Goal: Task Accomplishment & Management: Manage account settings

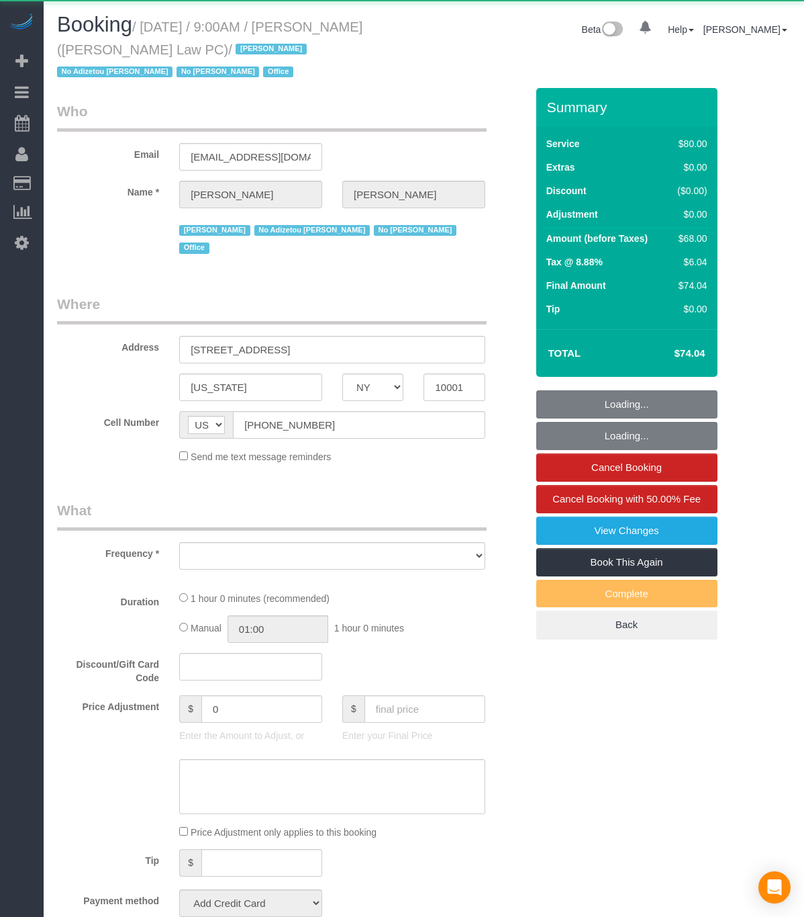
select select "NY"
select select "object:807"
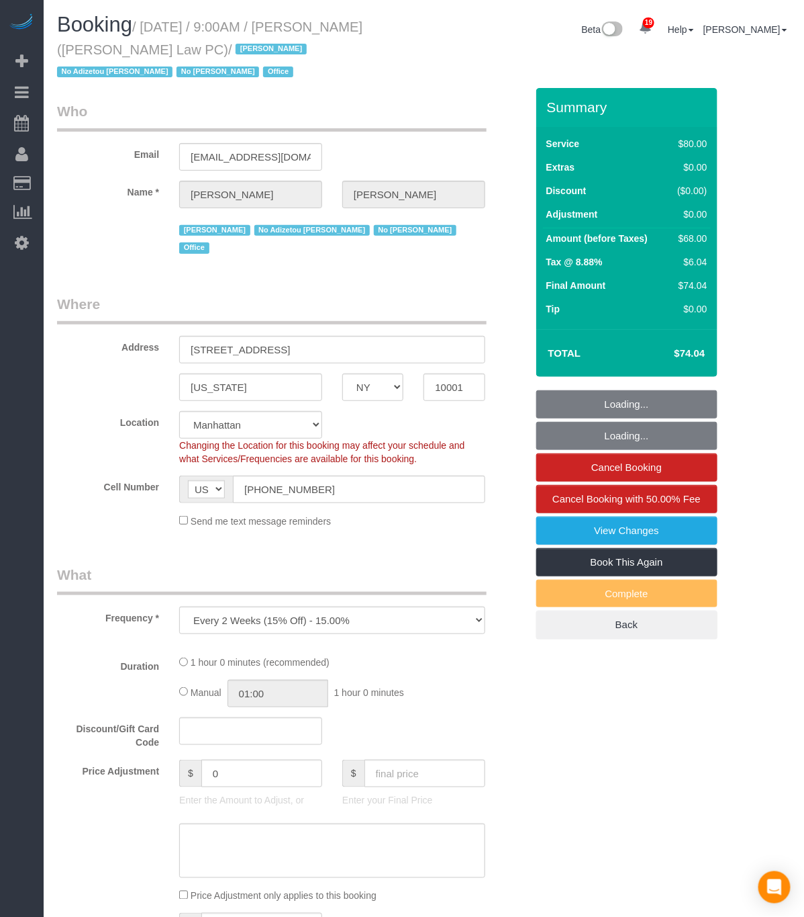
select select "string:stripe-pm_1Lu1im4VGloSiKo7FU24KjTf"
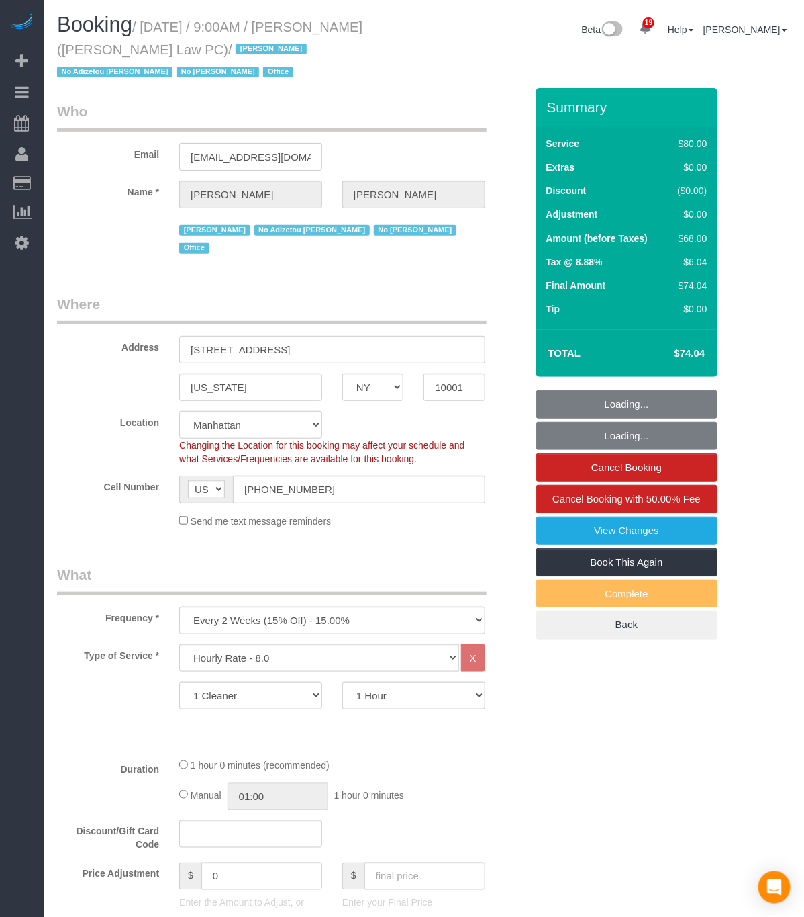
select select "spot1"
select select "object:1110"
select select "number:89"
select select "number:90"
select select "number:15"
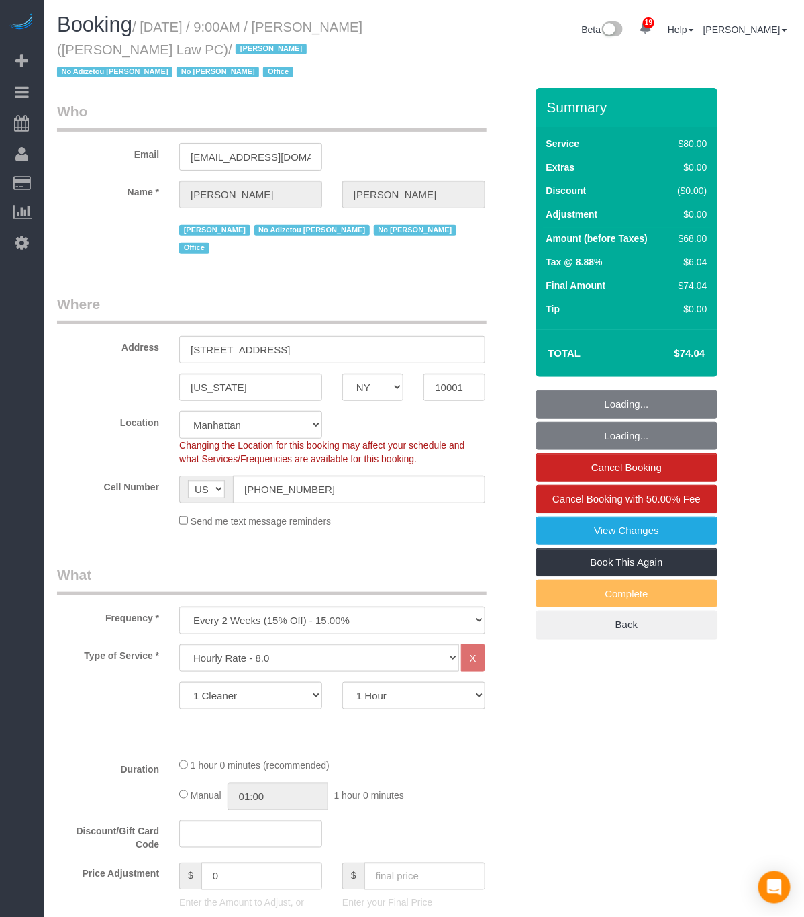
select select "number:7"
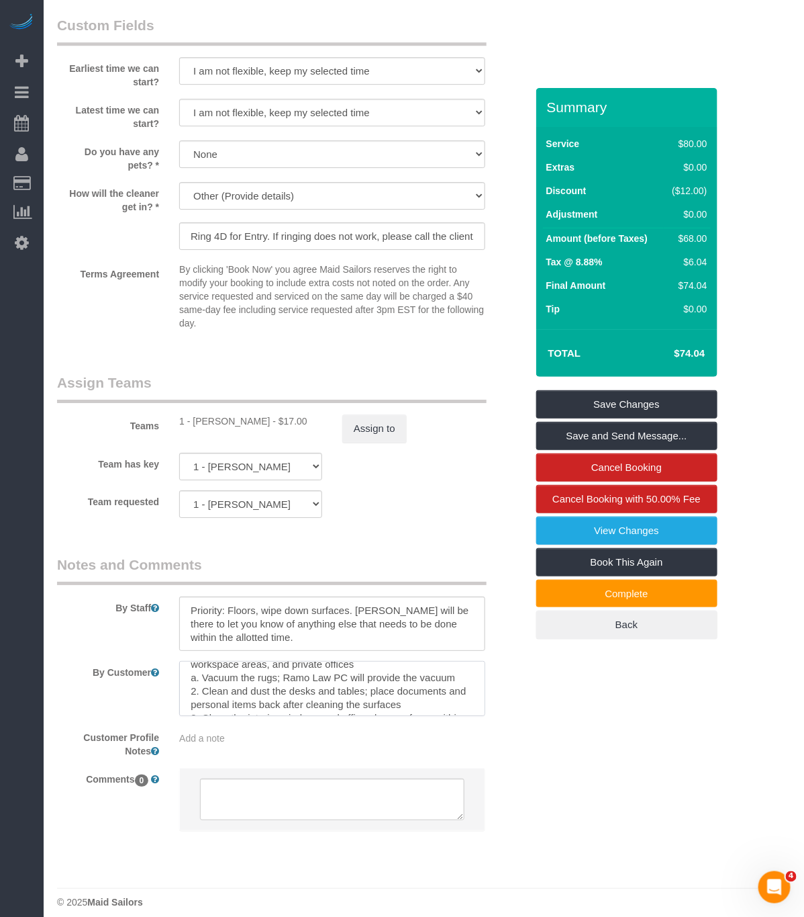
drag, startPoint x: 190, startPoint y: 657, endPoint x: 216, endPoint y: 688, distance: 39.5
click at [216, 689] on textarea at bounding box center [332, 688] width 306 height 55
drag, startPoint x: 216, startPoint y: 685, endPoint x: 218, endPoint y: 677, distance: 8.3
click at [216, 684] on textarea at bounding box center [332, 688] width 306 height 55
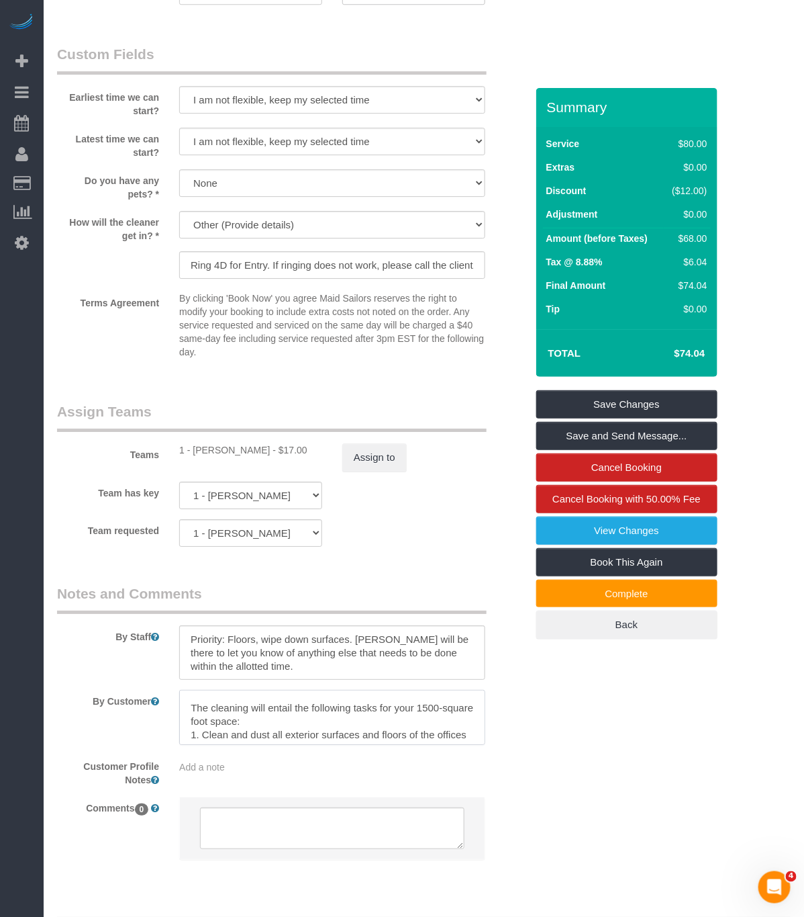
scroll to position [1242, 0]
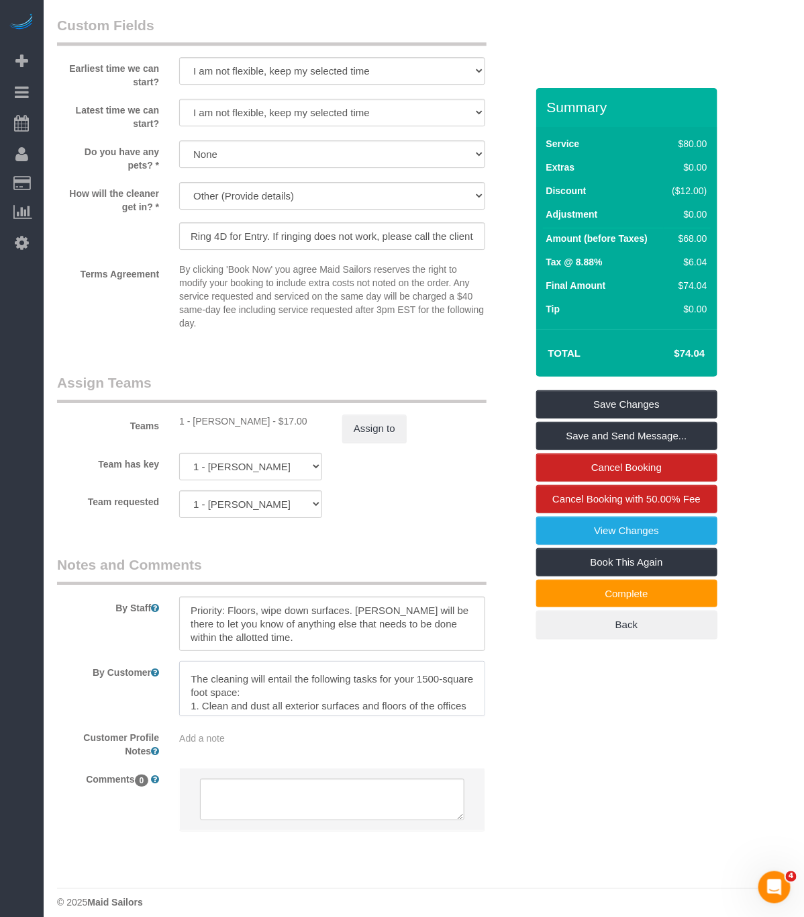
click at [270, 675] on textarea at bounding box center [332, 688] width 306 height 55
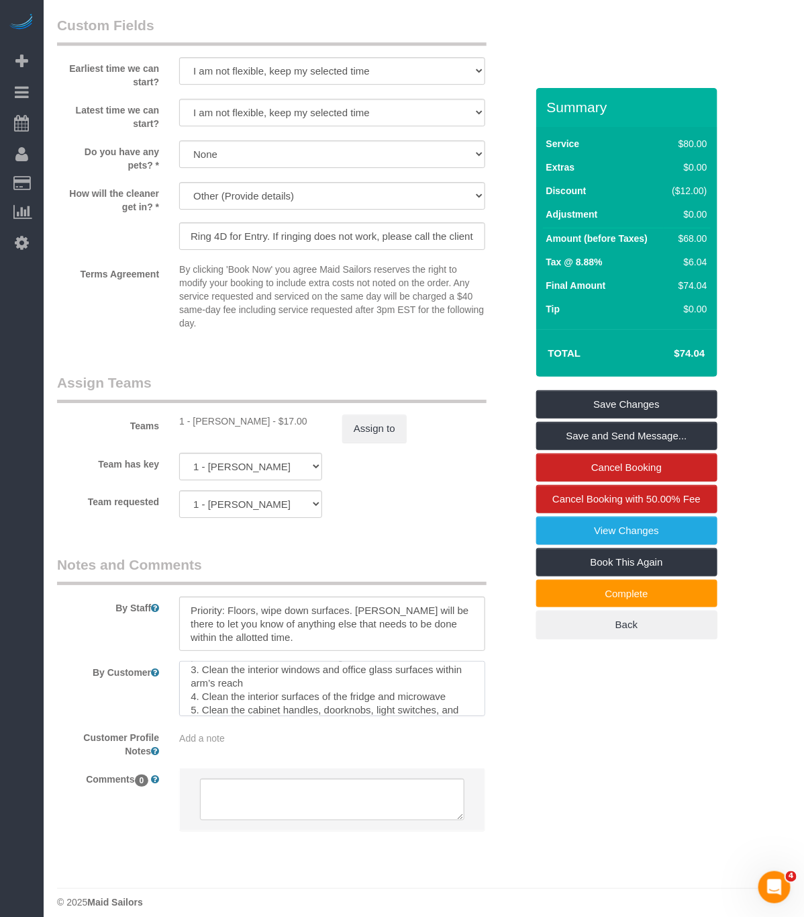
scroll to position [179, 0]
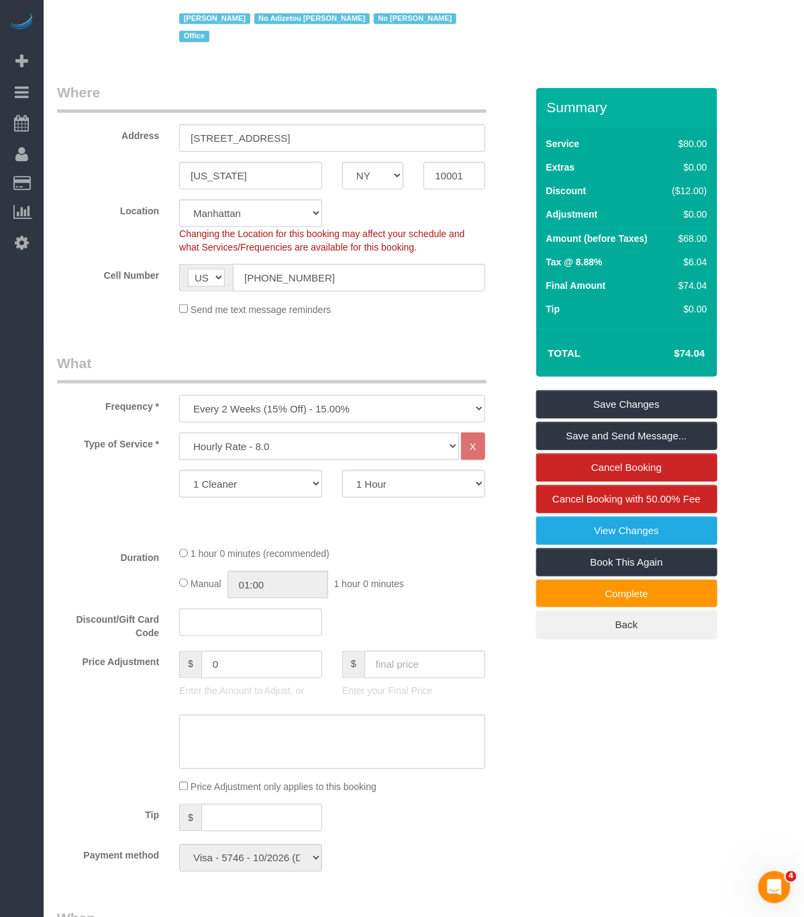
scroll to position [0, 0]
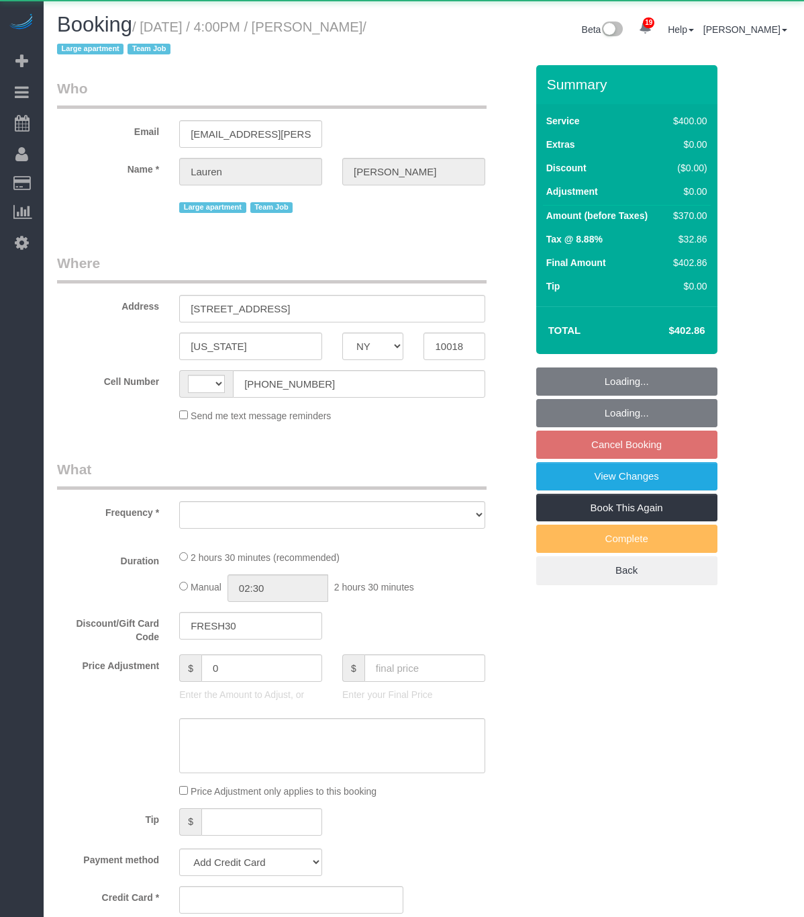
select select "NY"
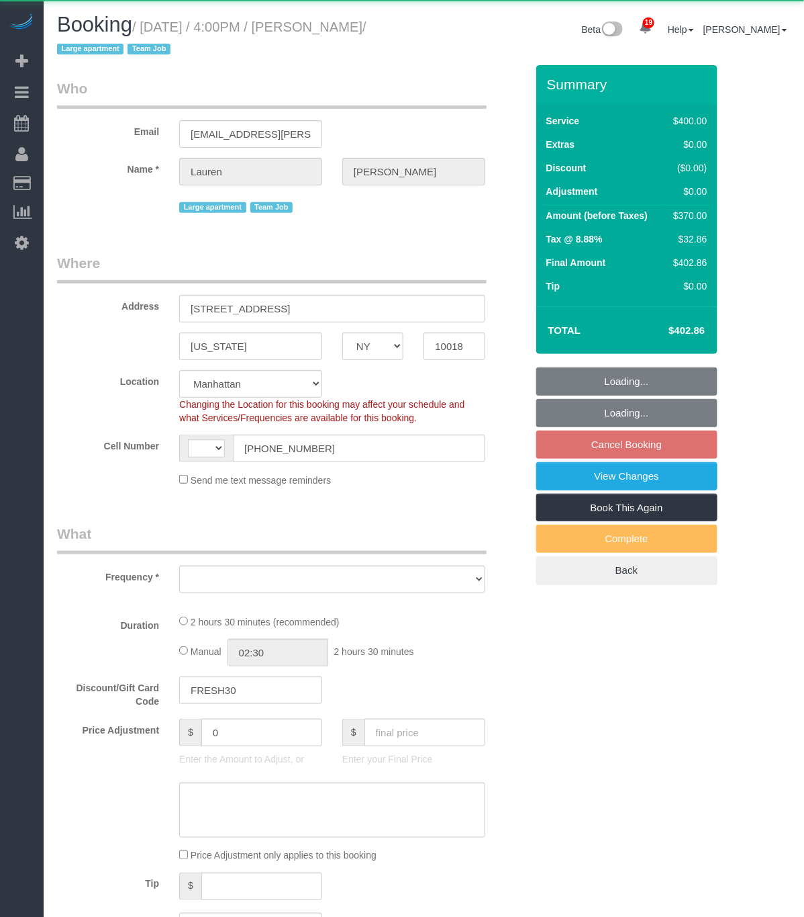
select select "string:[GEOGRAPHIC_DATA]"
select select "object:791"
select select "string:stripe-pm_1S7vcl4VGloSiKo7FxsmvrwF"
select select "spot9"
select select "number:89"
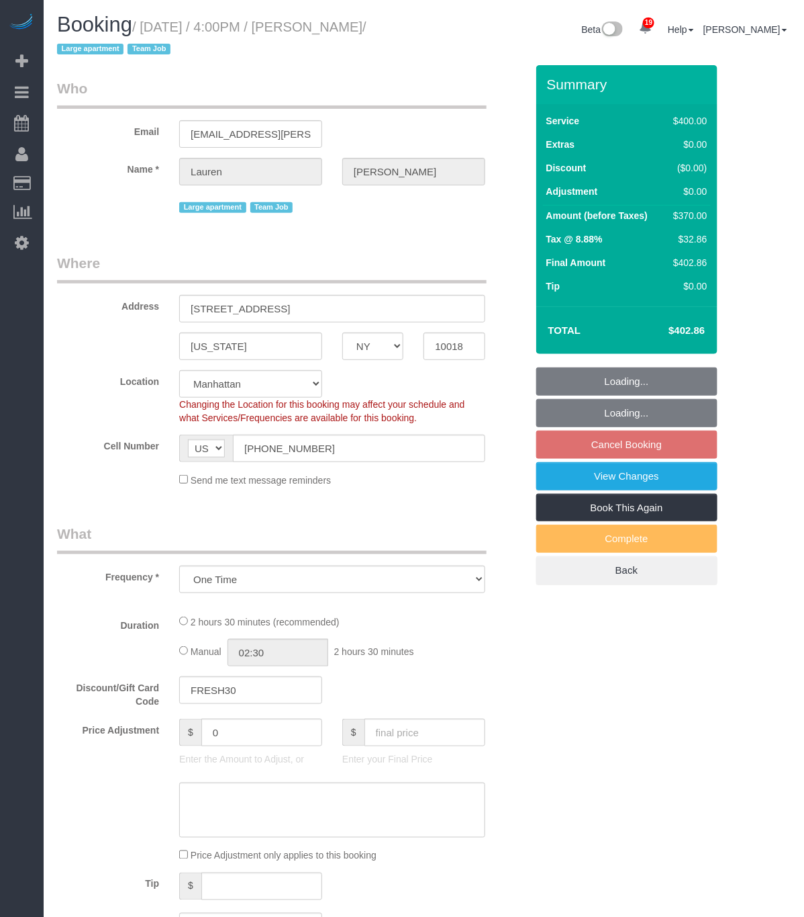
select select "number:90"
select select "number:15"
select select "number:5"
select select "object:1026"
select select "2"
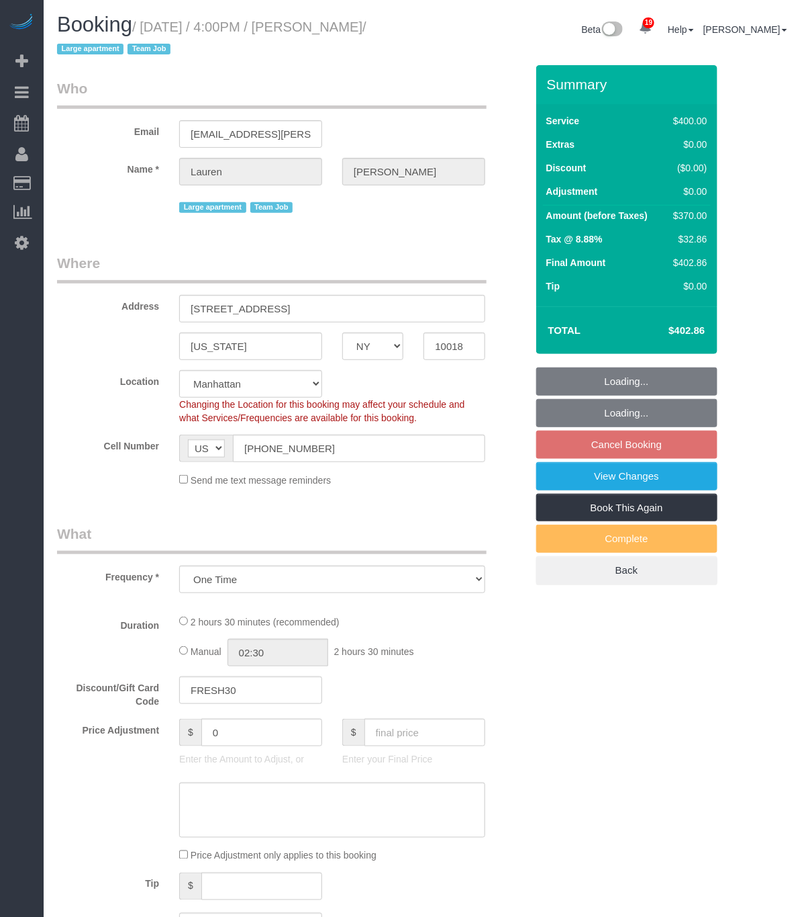
select select "150"
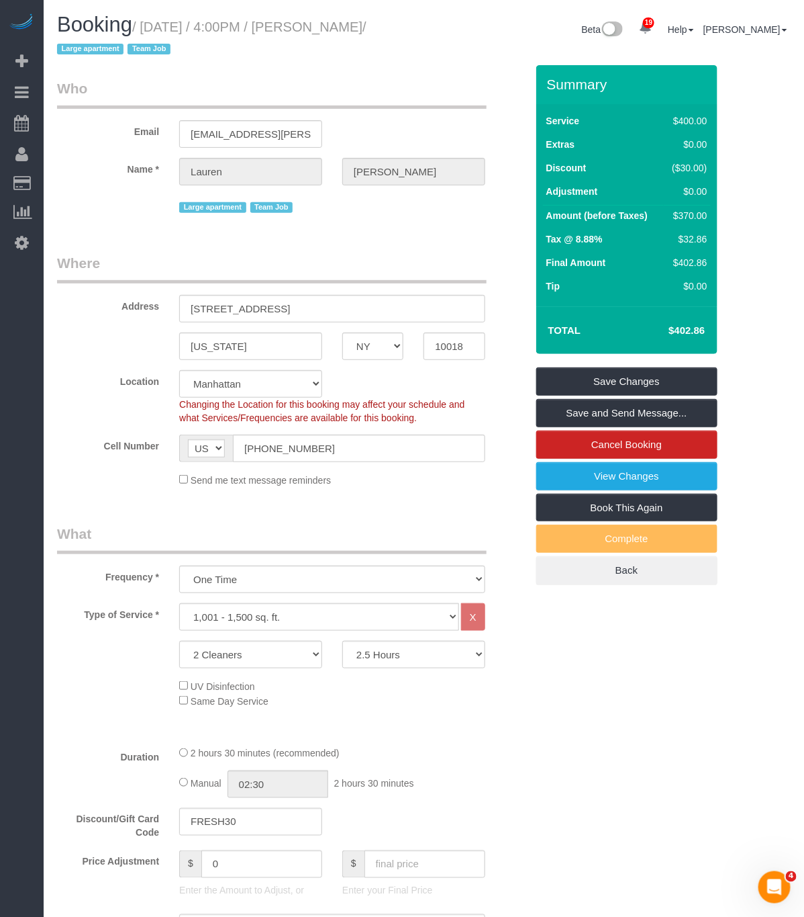
drag, startPoint x: 146, startPoint y: 26, endPoint x: 97, endPoint y: 48, distance: 53.2
click at [97, 48] on small "/ September 25, 2025 / 4:00PM / Lauren Fenton / Large apartment Team Job" at bounding box center [212, 38] width 310 height 38
copy small "September 25, 2025 / 4:00PM / Lauren Fenton"
click at [377, 83] on legend "Who" at bounding box center [272, 94] width 430 height 30
drag, startPoint x: 279, startPoint y: 309, endPoint x: 5, endPoint y: 305, distance: 274.0
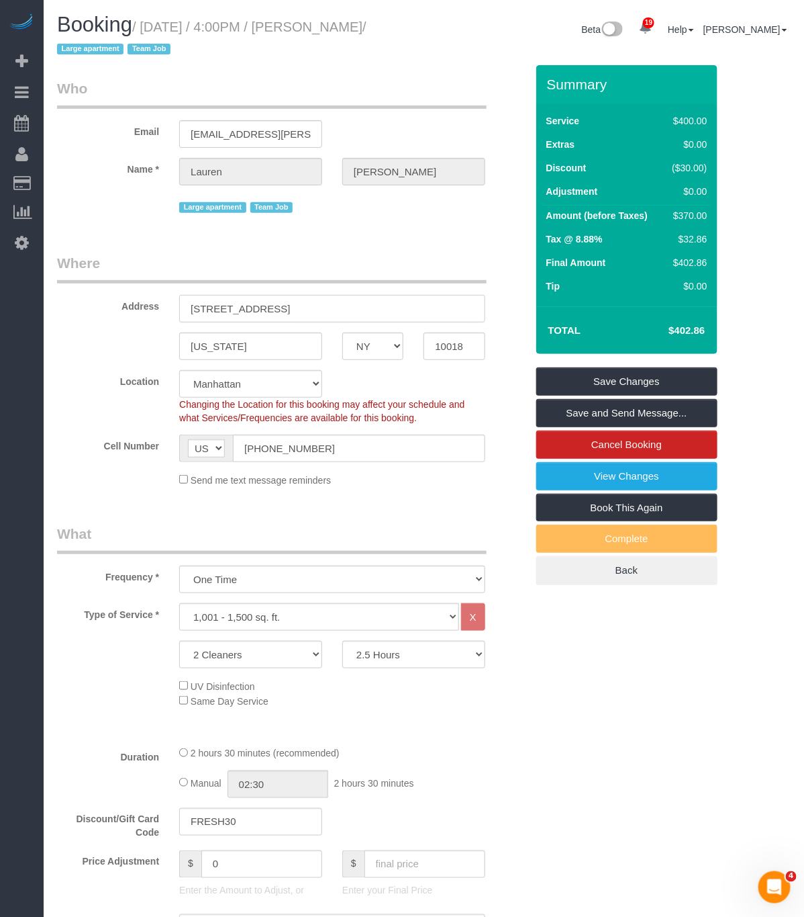
paste input "est 37th Street Apt."
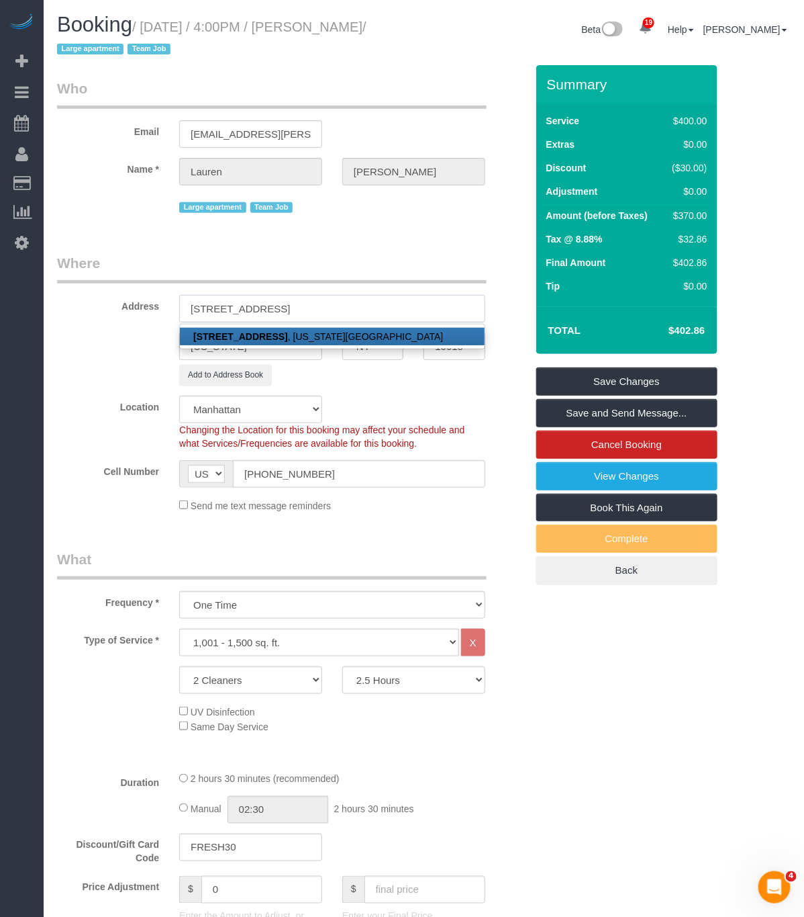
click at [283, 309] on input "441 West 37th Street Apt. 7" at bounding box center [332, 309] width 306 height 28
click at [284, 309] on input "441 West 37th Street Apt. 7" at bounding box center [332, 309] width 306 height 28
click at [288, 309] on input "441 West 37th Street Apt. 7" at bounding box center [332, 309] width 306 height 28
type input "[STREET_ADDRESS]"
click at [421, 387] on fieldset "Where Address 441 West 37th Street, Apt. 7 441 West 37th Street Apt. 7 , New Yo…" at bounding box center [291, 387] width 469 height 269
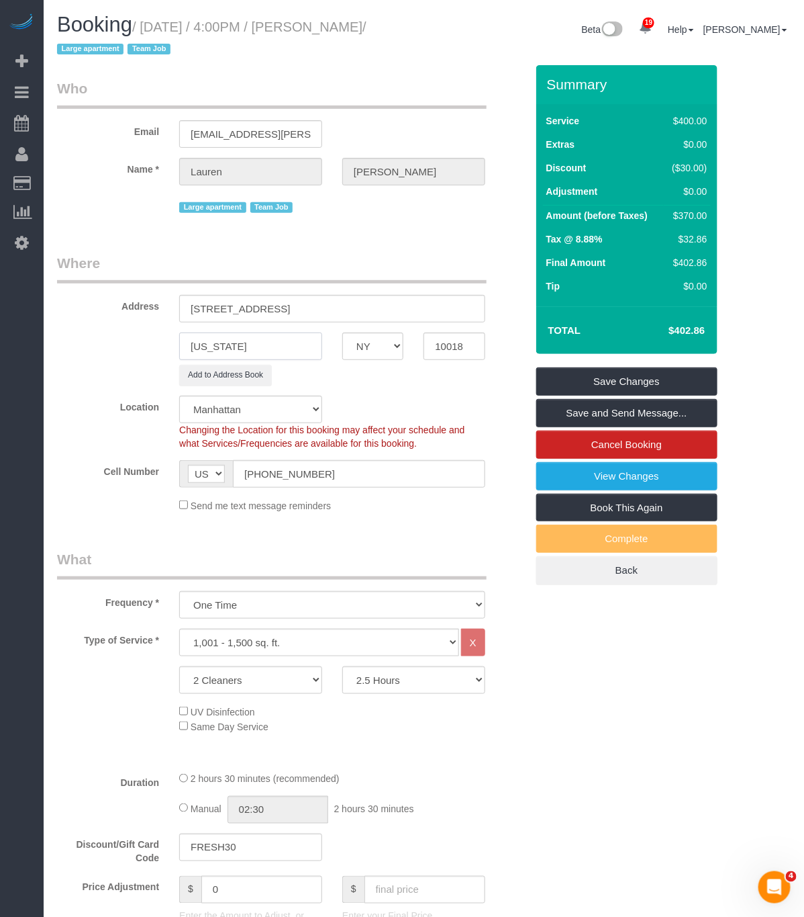
drag, startPoint x: 230, startPoint y: 346, endPoint x: -48, endPoint y: 347, distance: 278.0
click at [0, 347] on html "19 Beta Your Notifications You have 0 alerts × You have 1 to charge for 09/15/2…" at bounding box center [402, 458] width 804 height 917
type input "[US_STATE]"
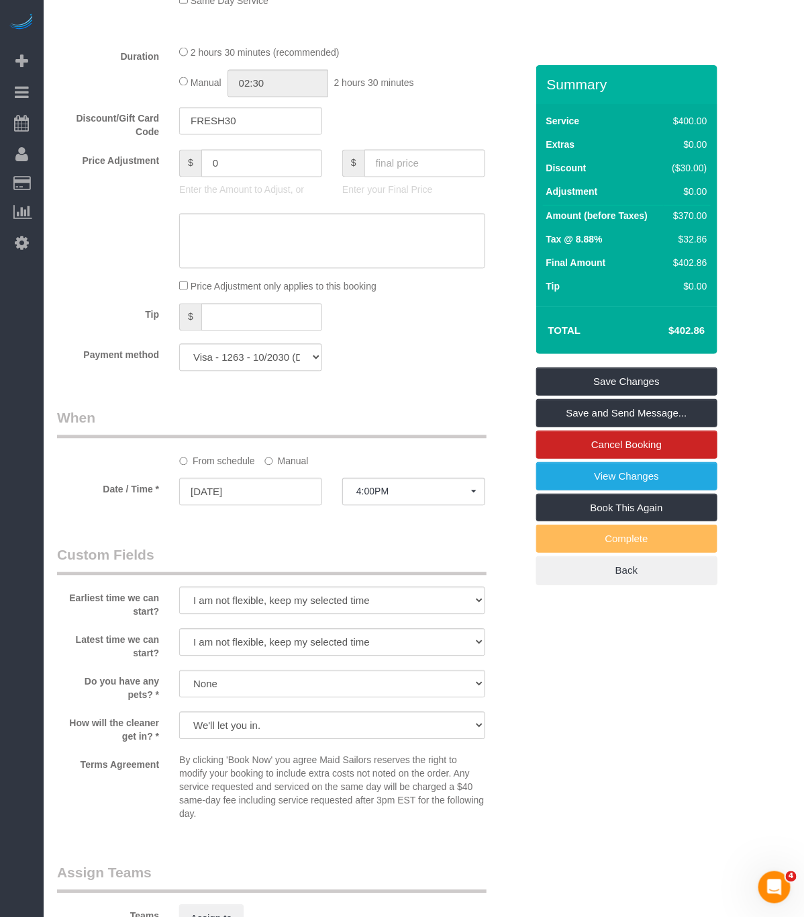
scroll to position [1007, 0]
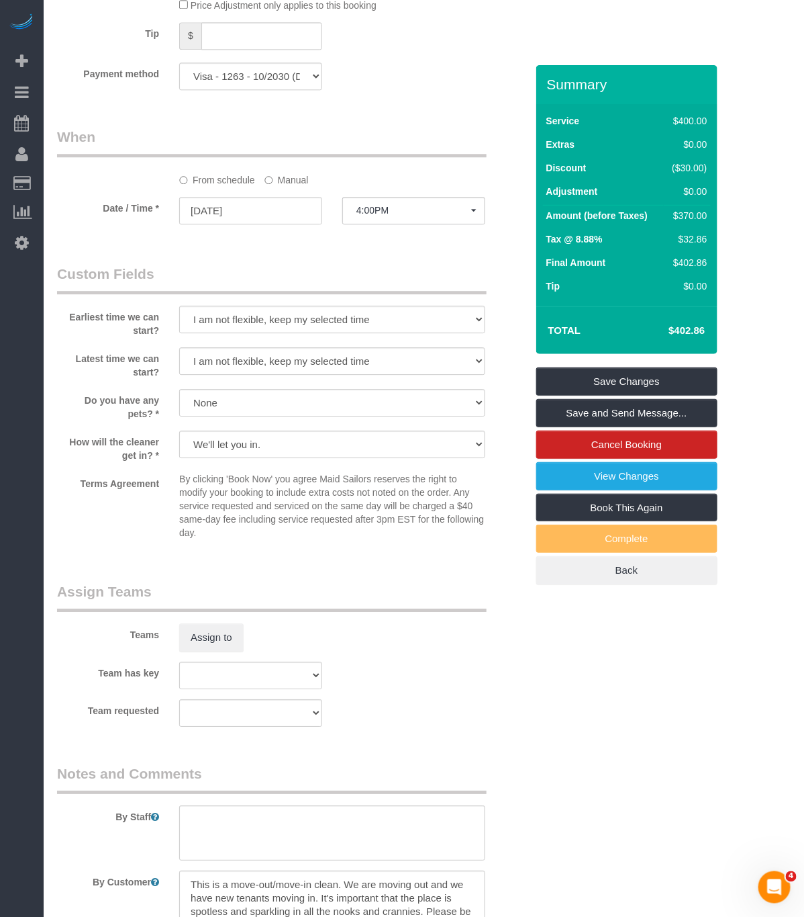
click at [450, 79] on div "Payment method Visa - 3444 - 10/2026 Visa - 1263 - 10/2030 (Default) Add Credit…" at bounding box center [291, 76] width 489 height 28
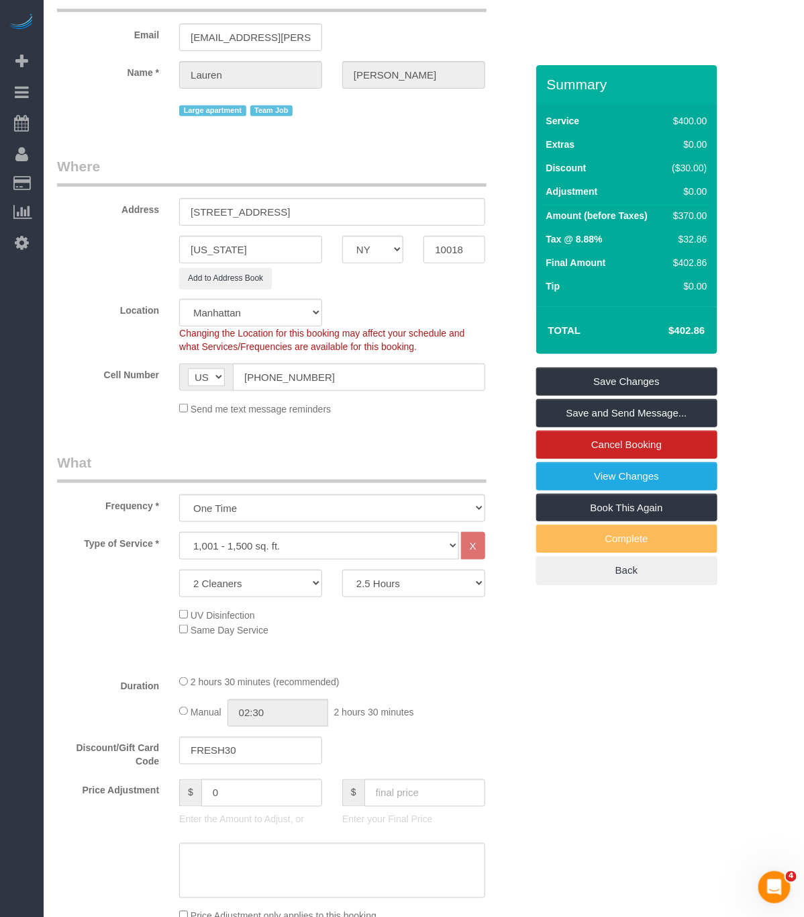
scroll to position [0, 0]
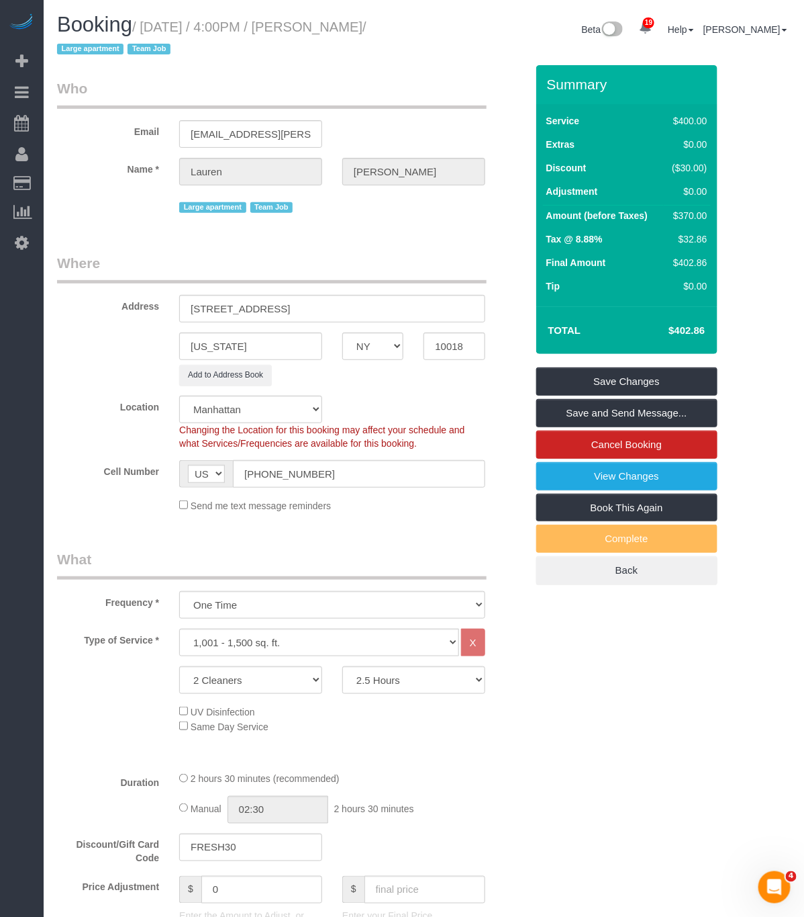
drag, startPoint x: 97, startPoint y: 45, endPoint x: 144, endPoint y: 23, distance: 51.4
click at [144, 23] on small "/ September 25, 2025 / 4:00PM / Lauren Fenton / Large apartment Team Job" at bounding box center [212, 38] width 310 height 38
copy small "September 25, 2025 / 4:00PM / Lauren Fenton"
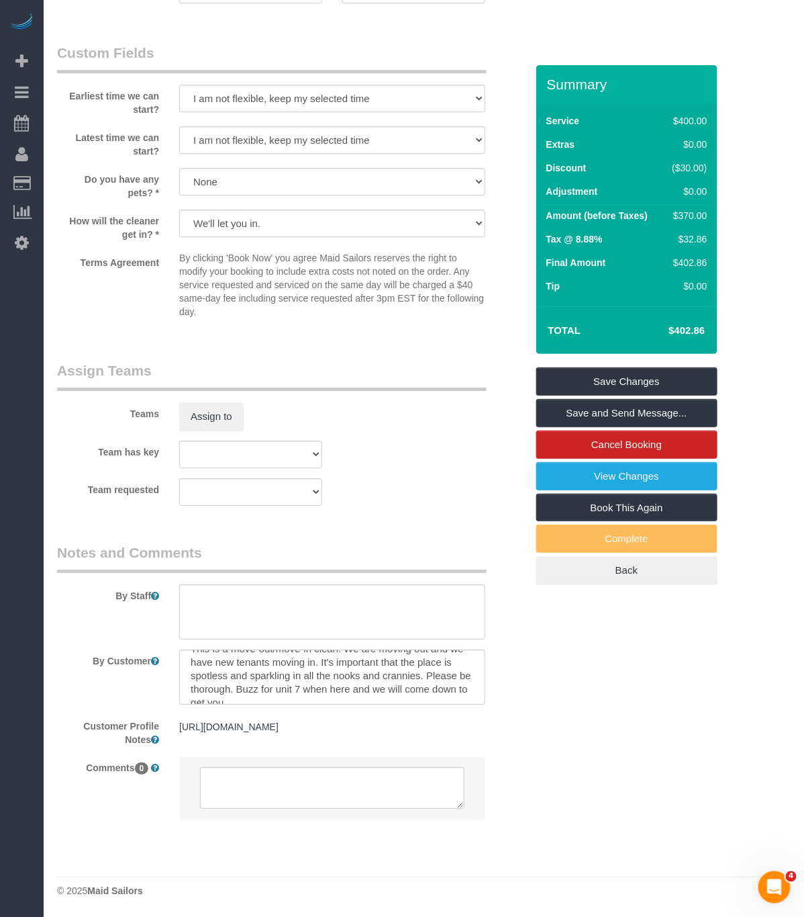
scroll to position [27, 0]
drag, startPoint x: 297, startPoint y: 725, endPoint x: 168, endPoint y: 702, distance: 131.0
click at [168, 702] on sui-booking-comments "By Staff By Customer Customer Profile Notes https://www.zillow.com/homedetails/…" at bounding box center [291, 688] width 469 height 290
click at [315, 728] on pre "https://www.zillow.com/homedetails/441-W-37th-St-FLOOR-7-New-York-NY-10018/2066…" at bounding box center [332, 726] width 306 height 13
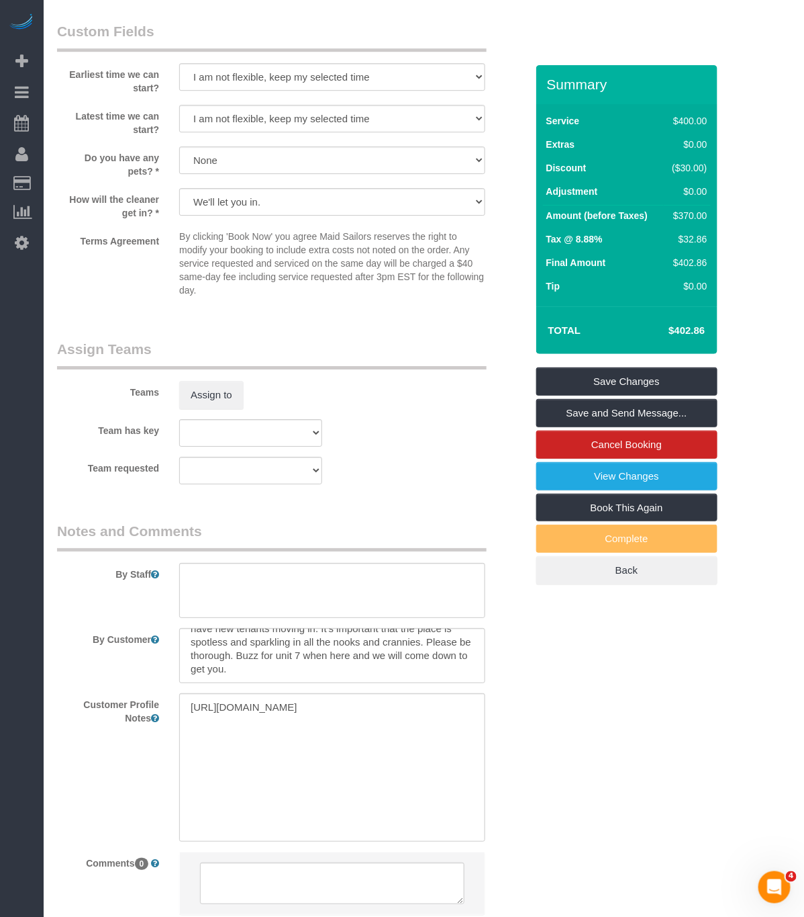
scroll to position [1354, 0]
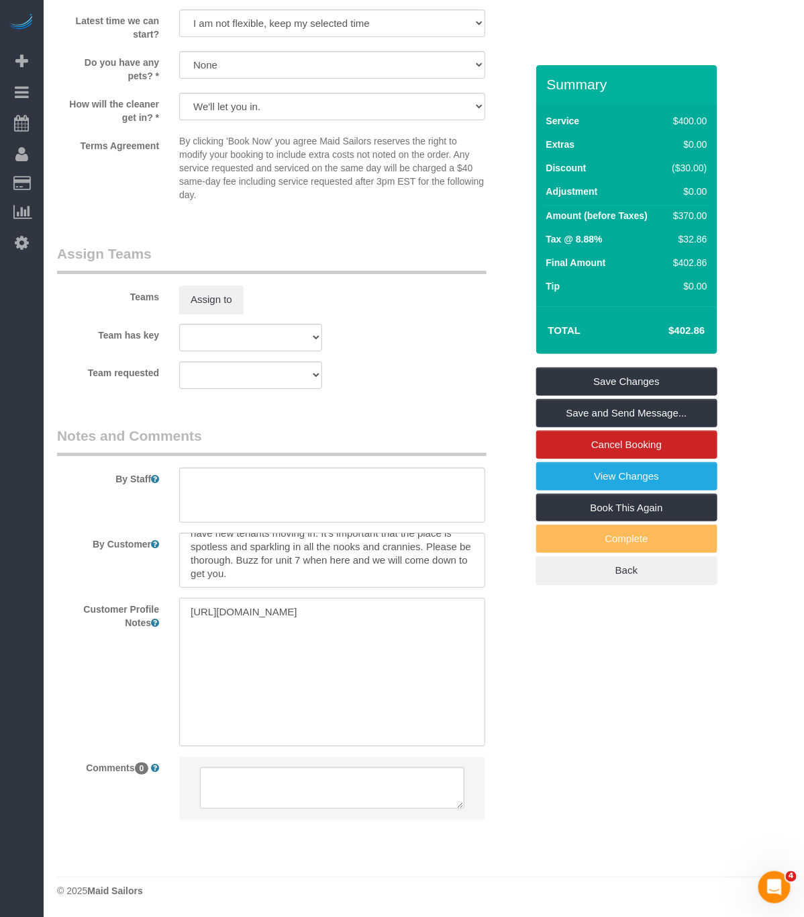
click at [389, 645] on textarea "https://www.zillow.com/homedetails/441-W-37th-St-FLOOR-7-New-York-NY-10018/2066…" at bounding box center [332, 672] width 306 height 148
paste textarea "2 beds 2 baths"
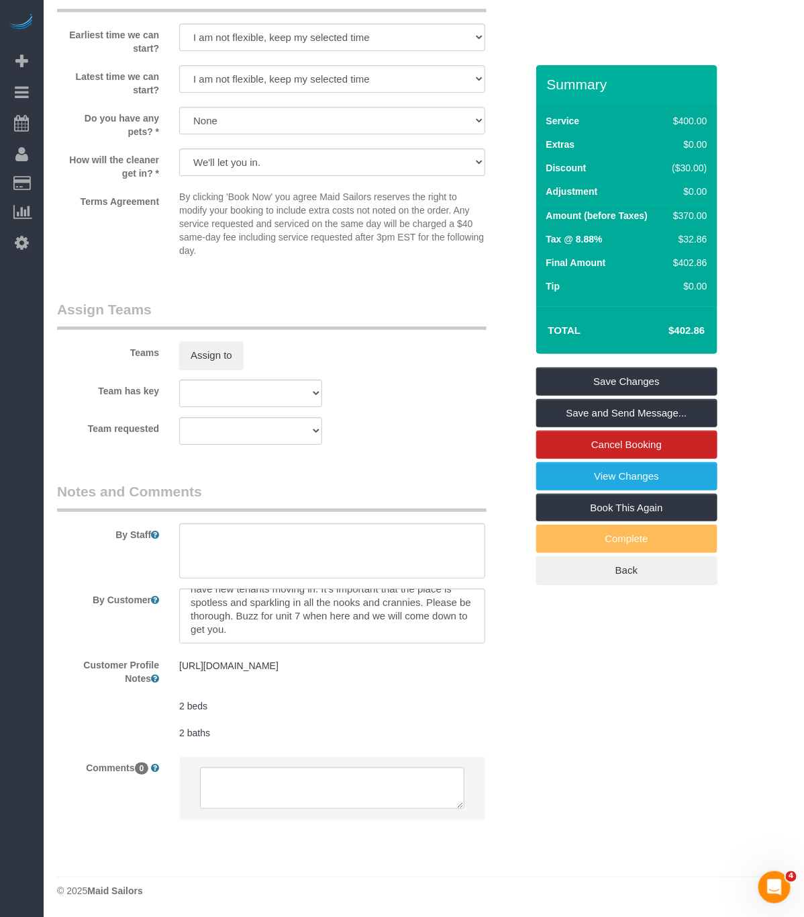
scroll to position [1311, 0]
click at [334, 667] on pre "https://www.zillow.com/homedetails/441-W-37th-St-FLOOR-7-New-York-NY-10018/2066…" at bounding box center [332, 699] width 306 height 81
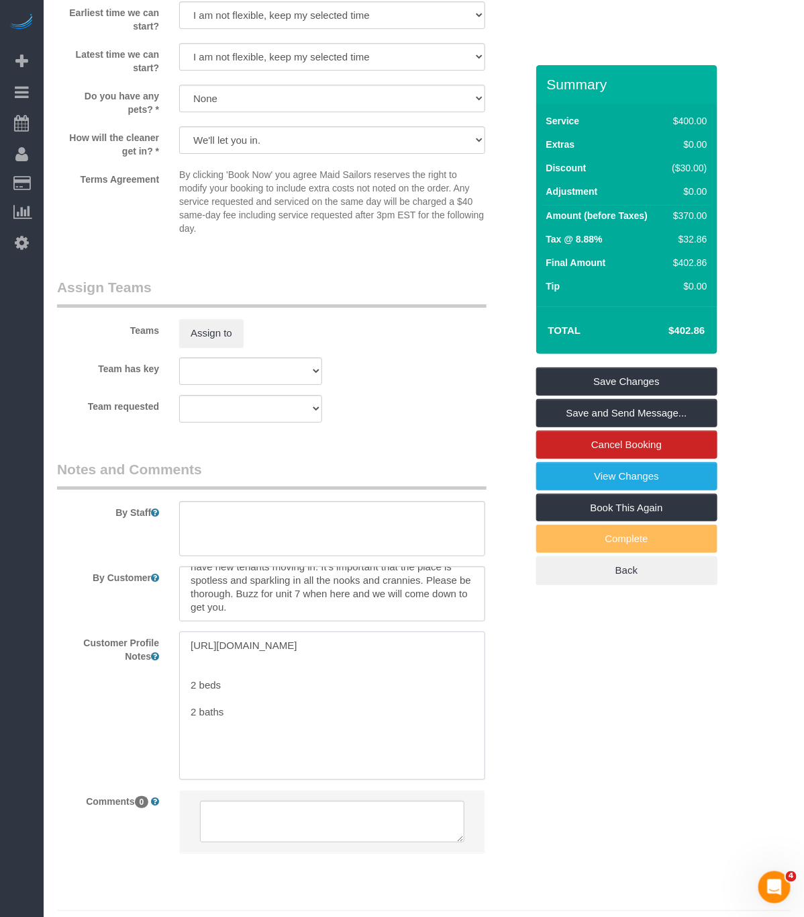
click at [381, 667] on textarea "https://www.zillow.com/homedetails/441-W-37th-St-FLOOR-7-New-York-NY-10018/2066…" at bounding box center [332, 705] width 306 height 148
paste textarea "https://streeteasy.com/building/the-westerley/7?utm_campaign=rental_listing&utm…"
click at [282, 754] on textarea "https://www.zillow.com/homedetails/441-W-37th-St-FLOOR-7-New-York-NY-10018/2066…" at bounding box center [332, 705] width 306 height 148
click at [189, 770] on textarea "https://www.zillow.com/homedetails/441-W-37th-St-FLOOR-7-New-York-NY-10018/2066…" at bounding box center [332, 705] width 306 height 148
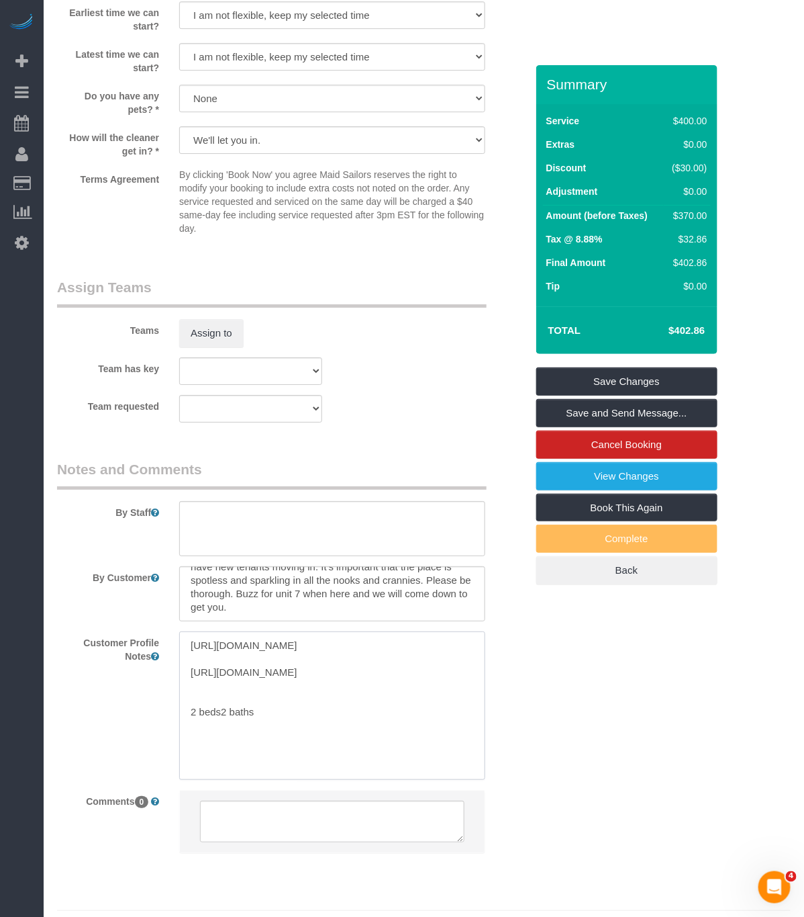
scroll to position [14, 0]
click at [327, 776] on textarea "https://www.zillow.com/homedetails/441-W-37th-St-FLOOR-7-New-York-NY-10018/2066…" at bounding box center [332, 705] width 306 height 148
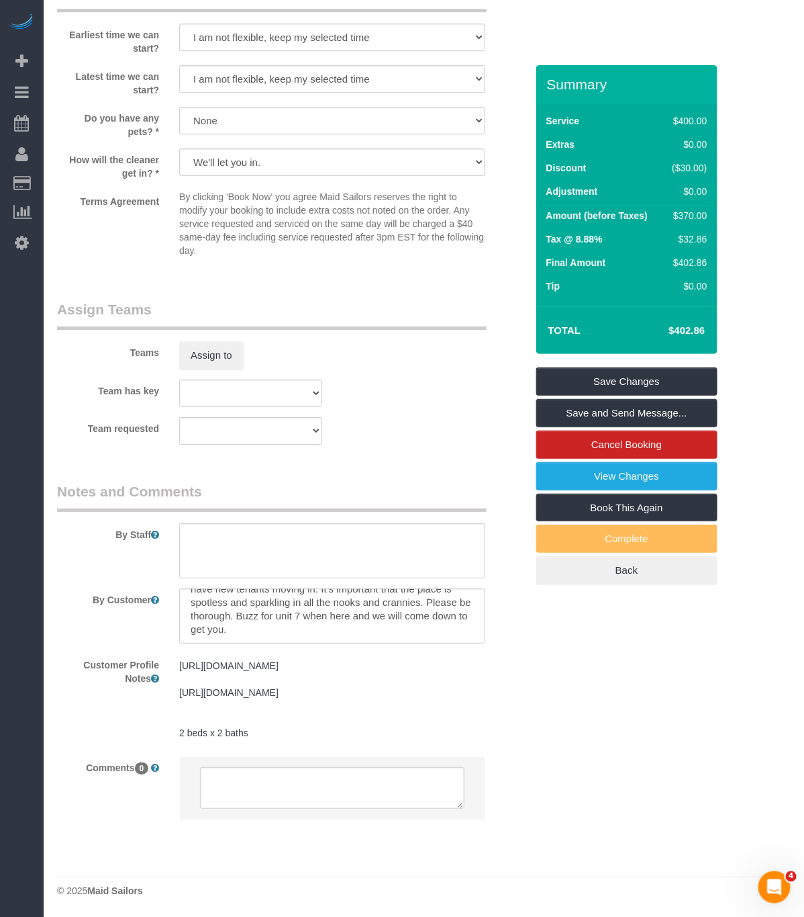
click at [292, 739] on pre "https://www.zillow.com/homedetails/441-W-37th-St-FLOOR-7-New-York-NY-10018/2066…" at bounding box center [332, 699] width 306 height 81
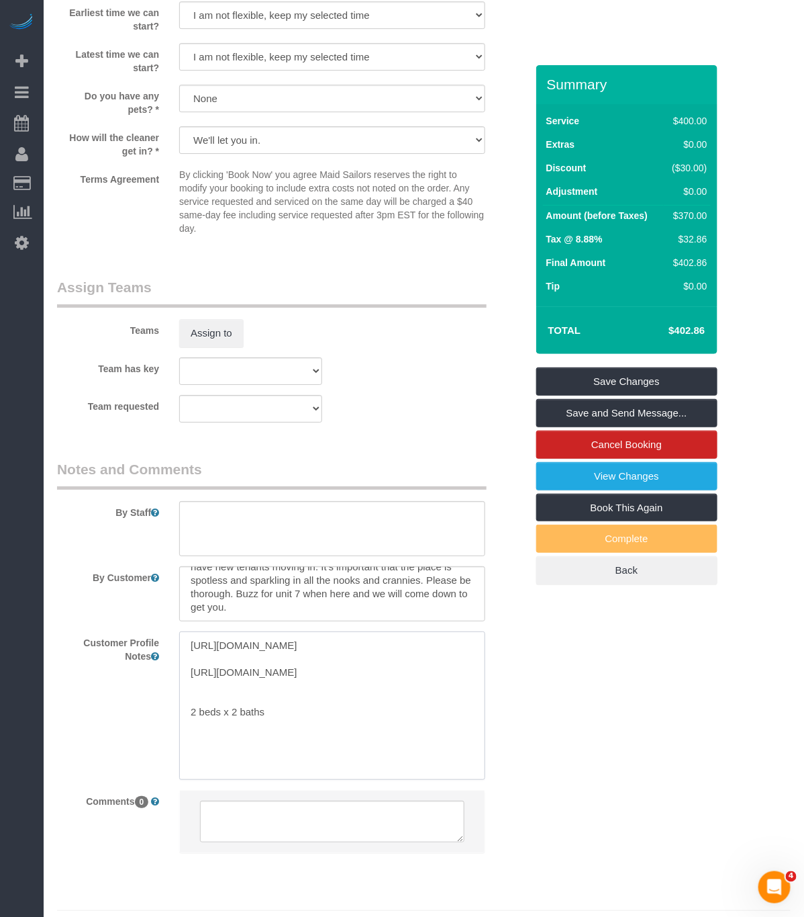
click at [281, 774] on textarea "https://www.zillow.com/homedetails/441-W-37th-St-FLOOR-7-New-York-NY-10018/2066…" at bounding box center [332, 705] width 306 height 148
paste textarea "1,383 ft²"
type textarea "[URL][DOMAIN_NAME] [URL][DOMAIN_NAME] 2 beds x 2 baths 1,383 ft²"
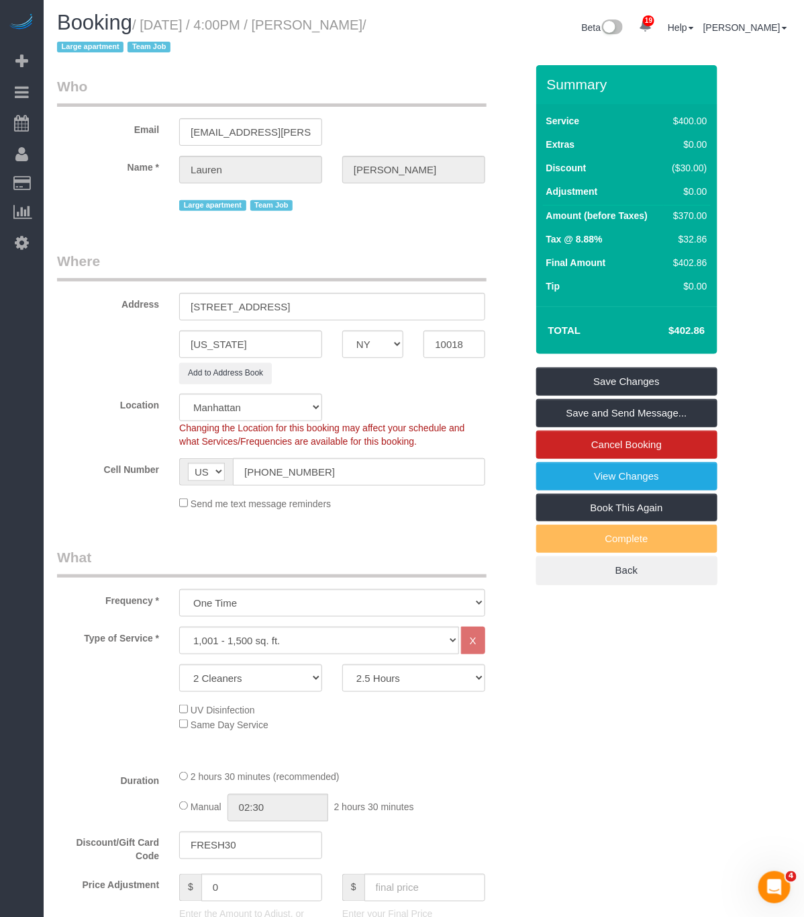
scroll to position [0, 0]
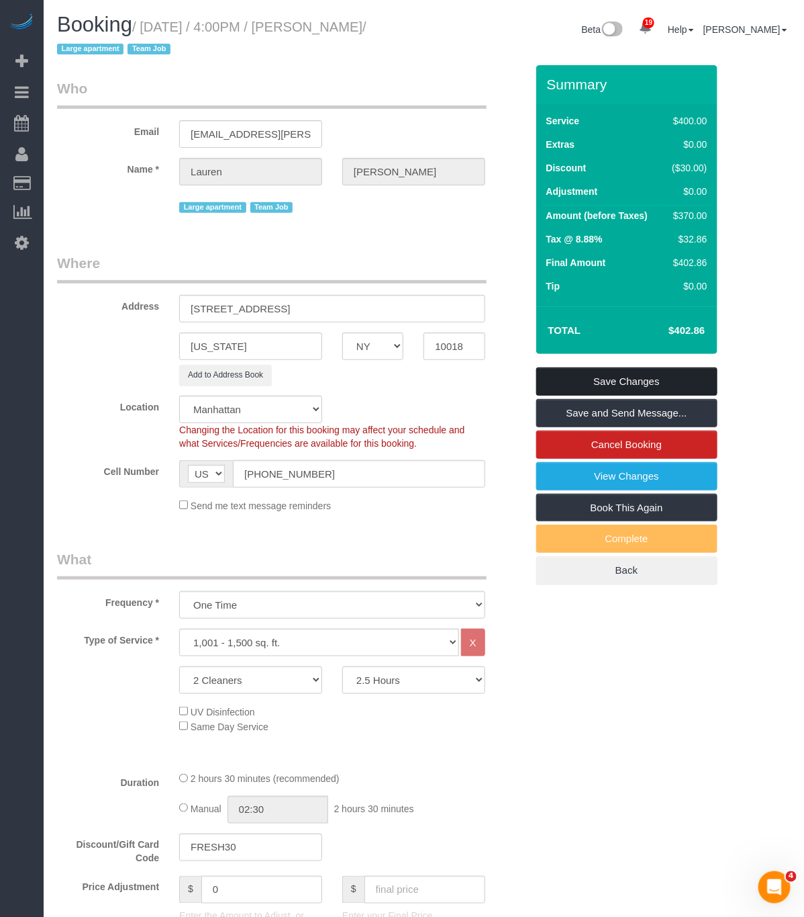
click at [637, 385] on link "Save Changes" at bounding box center [626, 381] width 181 height 28
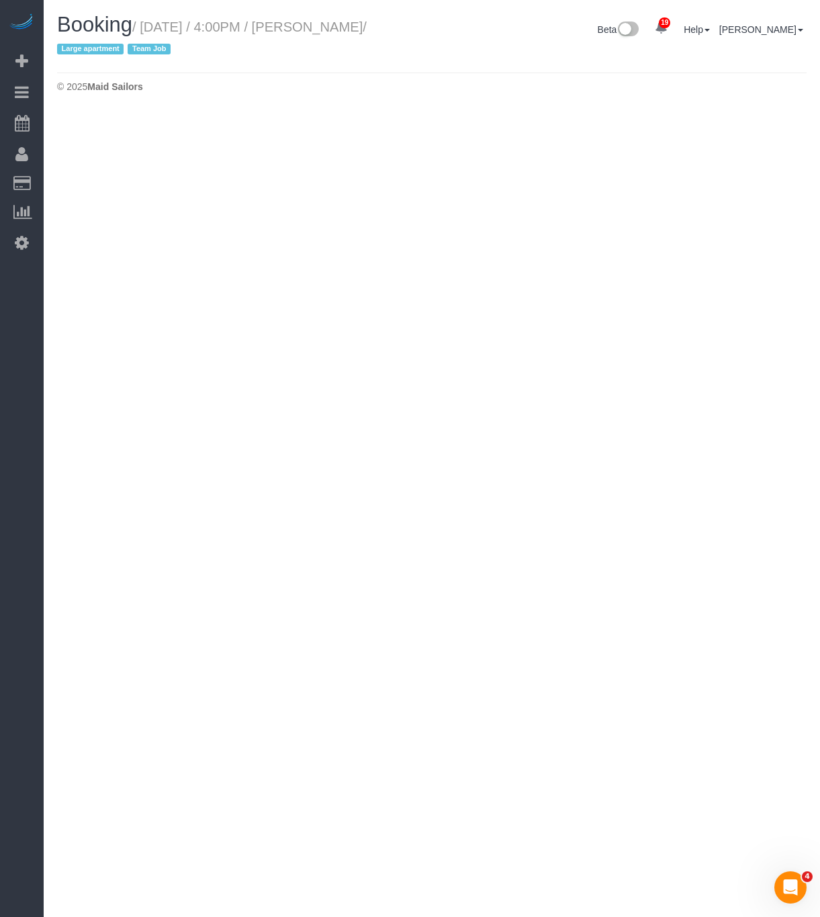
select select "NY"
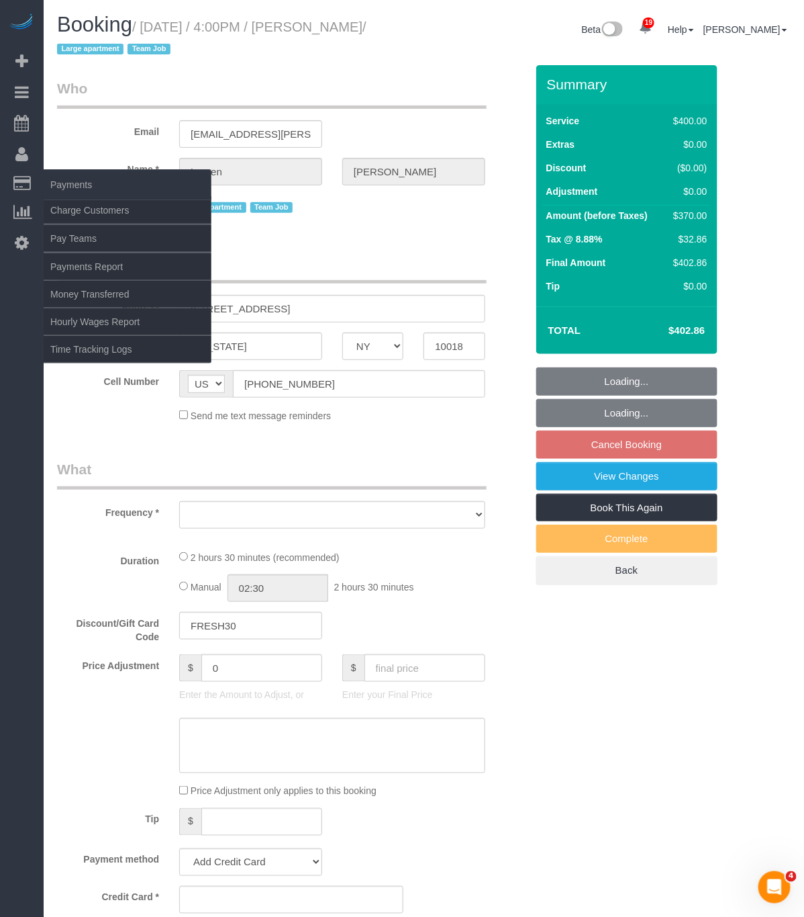
select select "object:2370"
select select "2"
select select "150"
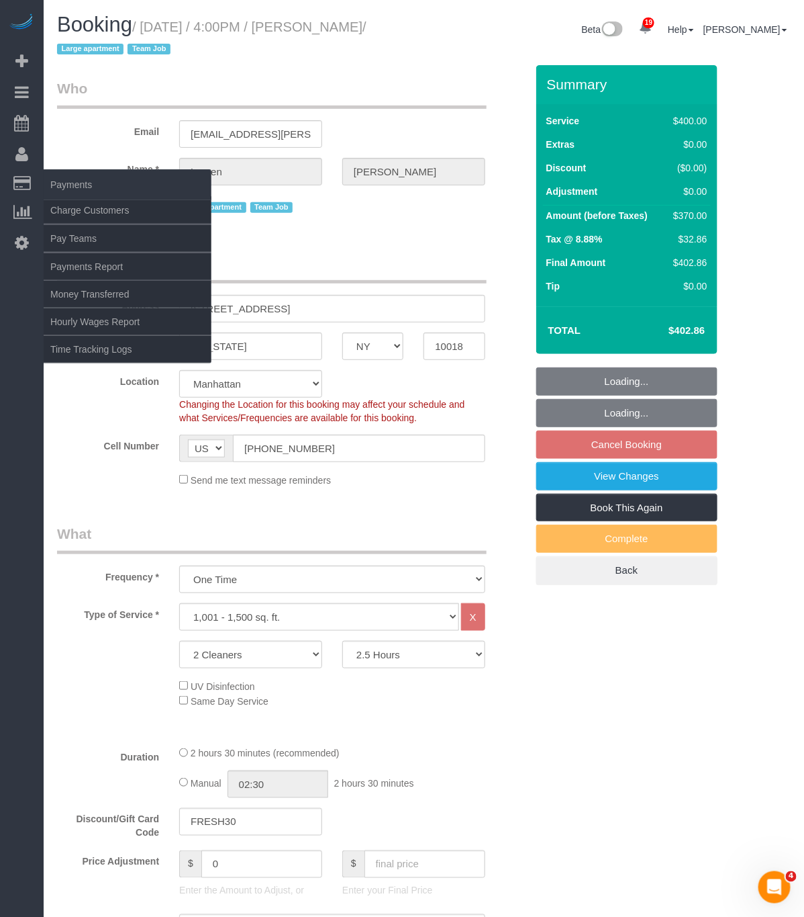
select select "string:stripe-pm_1S7vcl4VGloSiKo7FxsmvrwF"
select select "spot69"
select select "number:89"
select select "number:90"
select select "number:15"
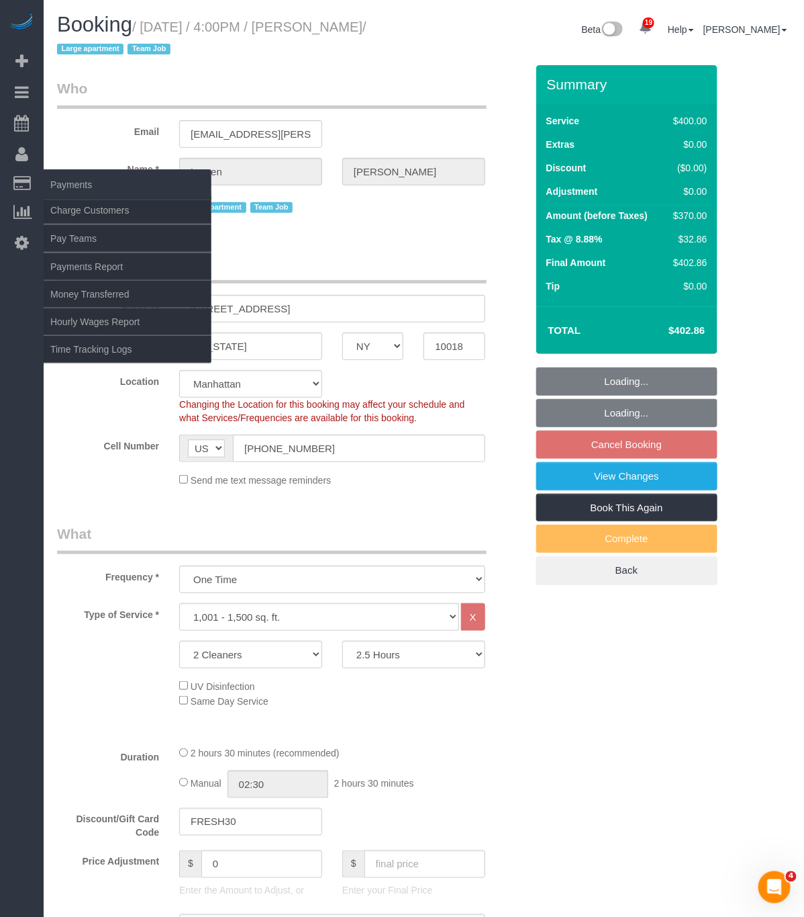
select select "number:5"
select select "object:3028"
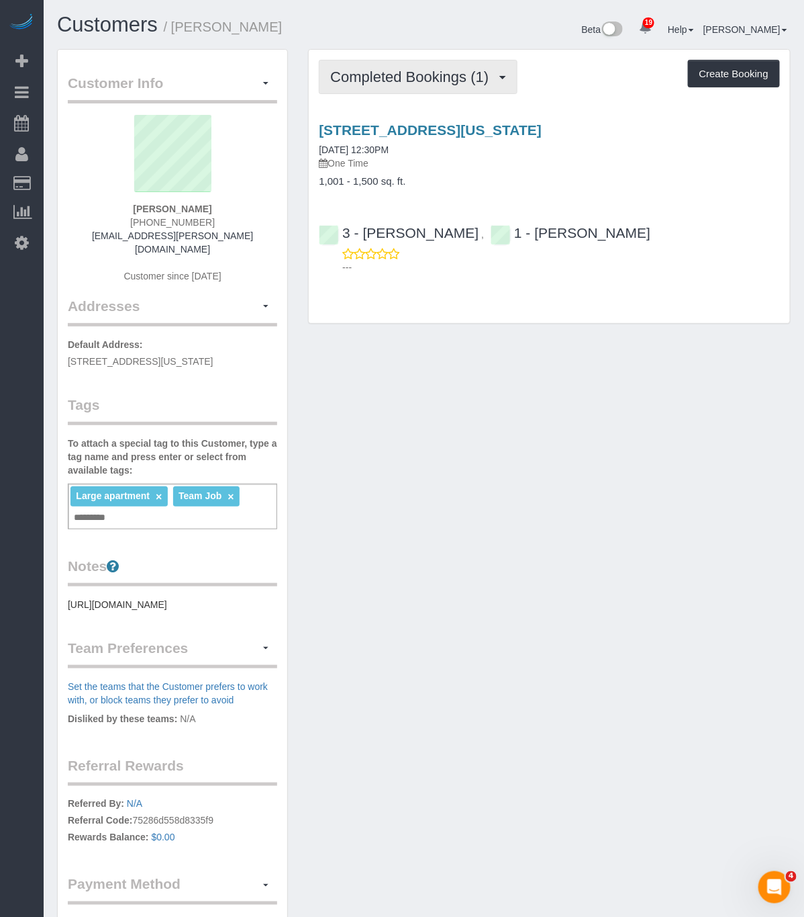
click at [423, 68] on span "Completed Bookings (1)" at bounding box center [412, 76] width 165 height 17
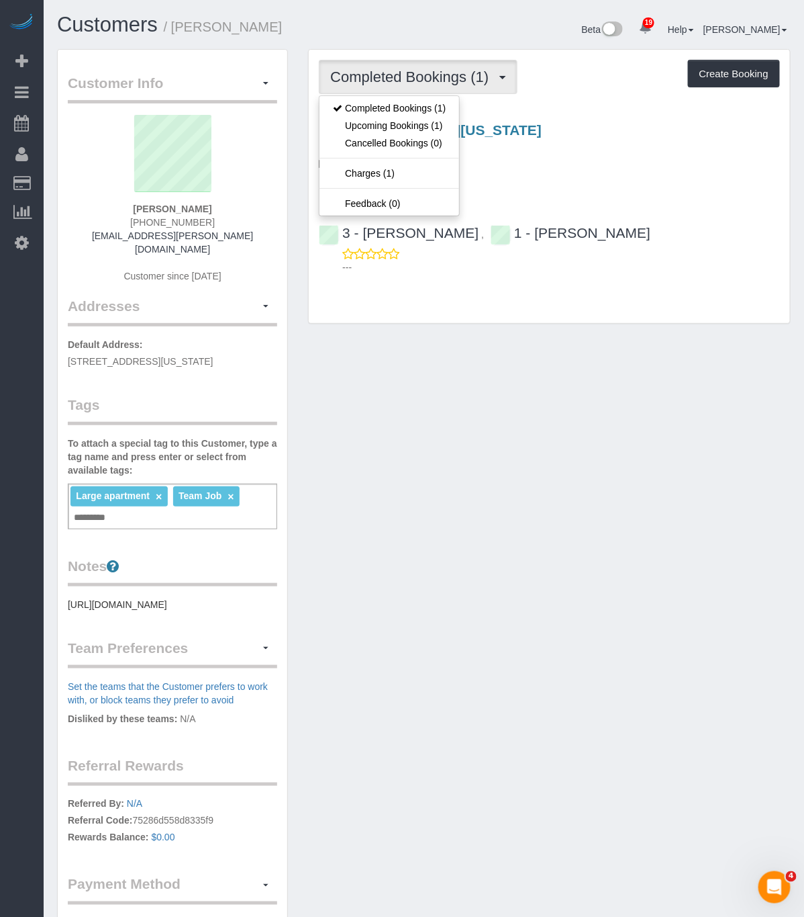
click at [478, 389] on div "Customer Info Edit Contact Info Send Message Email Preferences Special Sales Ta…" at bounding box center [424, 523] width 754 height 949
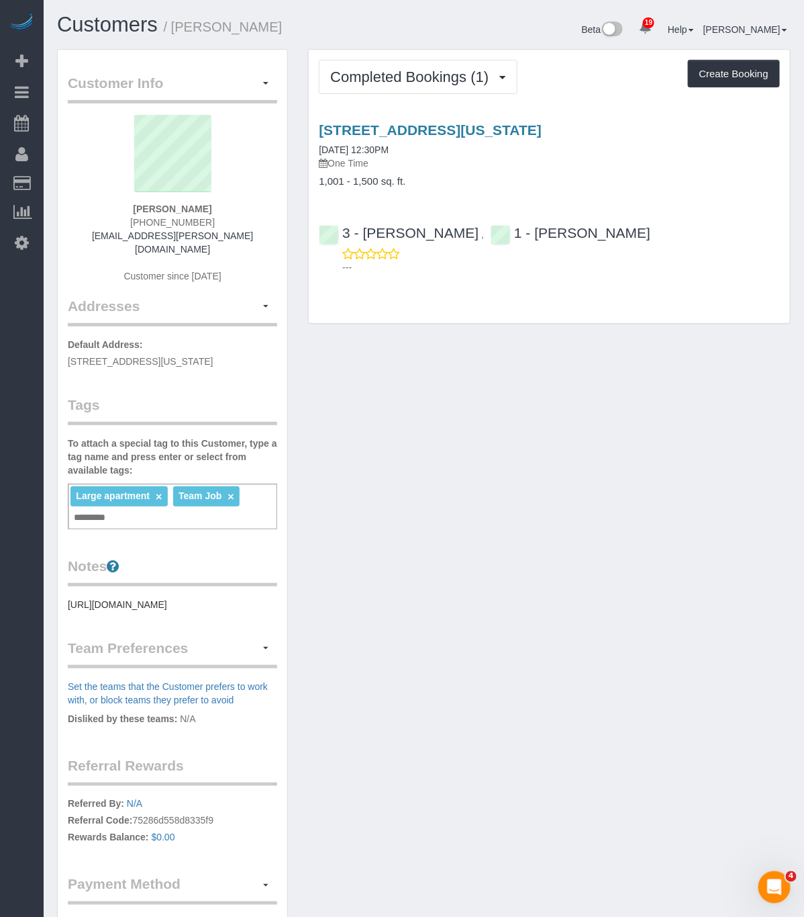
drag, startPoint x: 69, startPoint y: 345, endPoint x: 276, endPoint y: 345, distance: 206.8
click at [276, 345] on p "Default Address: 441 West 37th Street Apt. 7, New York, NY 10018" at bounding box center [172, 353] width 209 height 30
copy span "441 West 37th Street Apt. 7, New York, NY 10018"
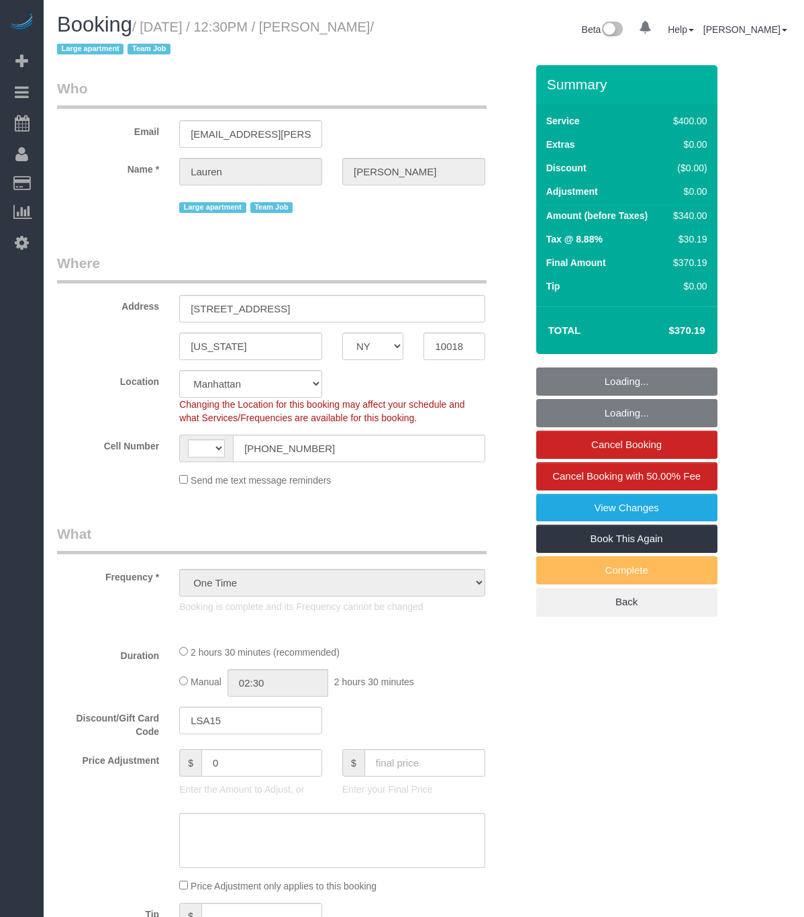
select select "NY"
select select "string:[GEOGRAPHIC_DATA]"
select select "string:stripe-pm_1RsRhl4VGloSiKo7Ho3vYrwF"
select select "object:814"
select select "2"
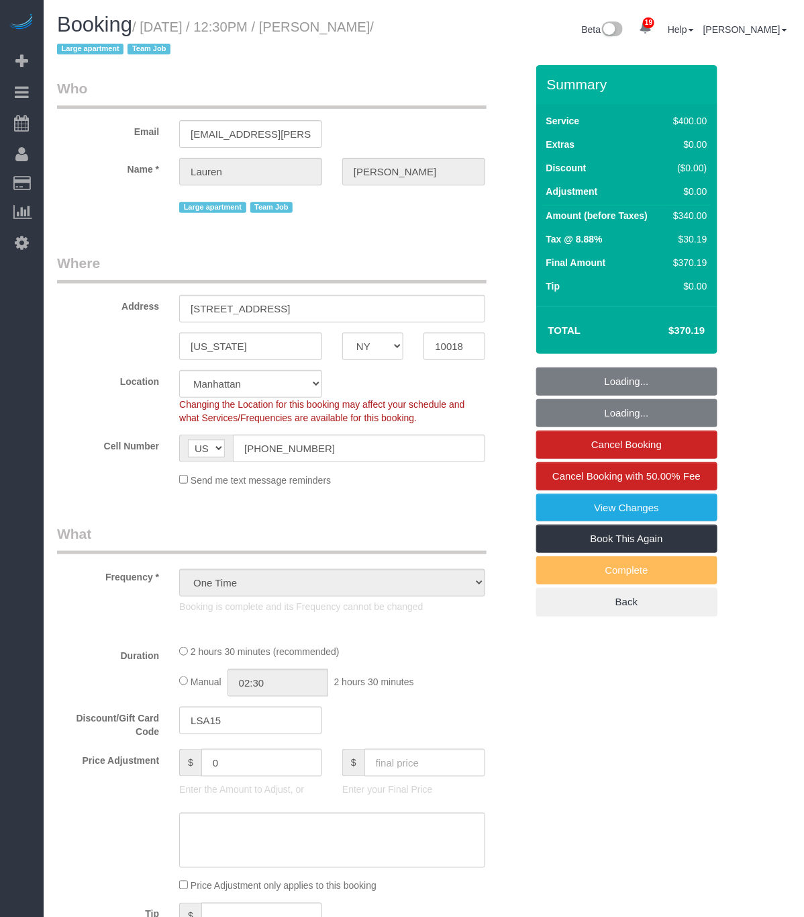
select select "150"
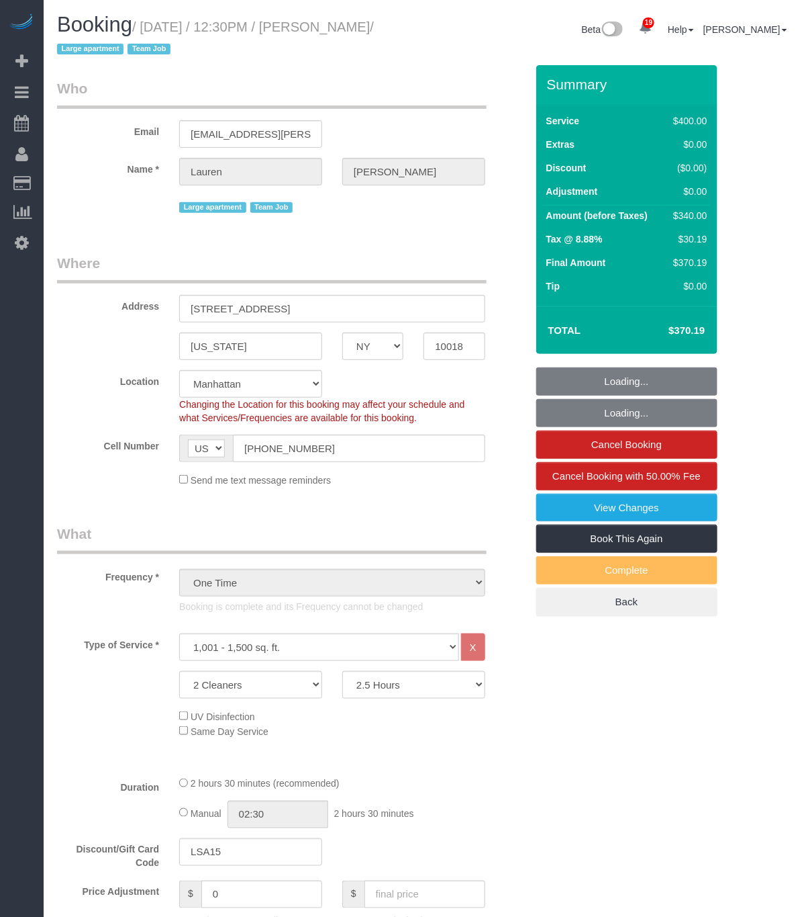
select select "number:61"
select select "number:76"
select select "number:15"
select select "number:5"
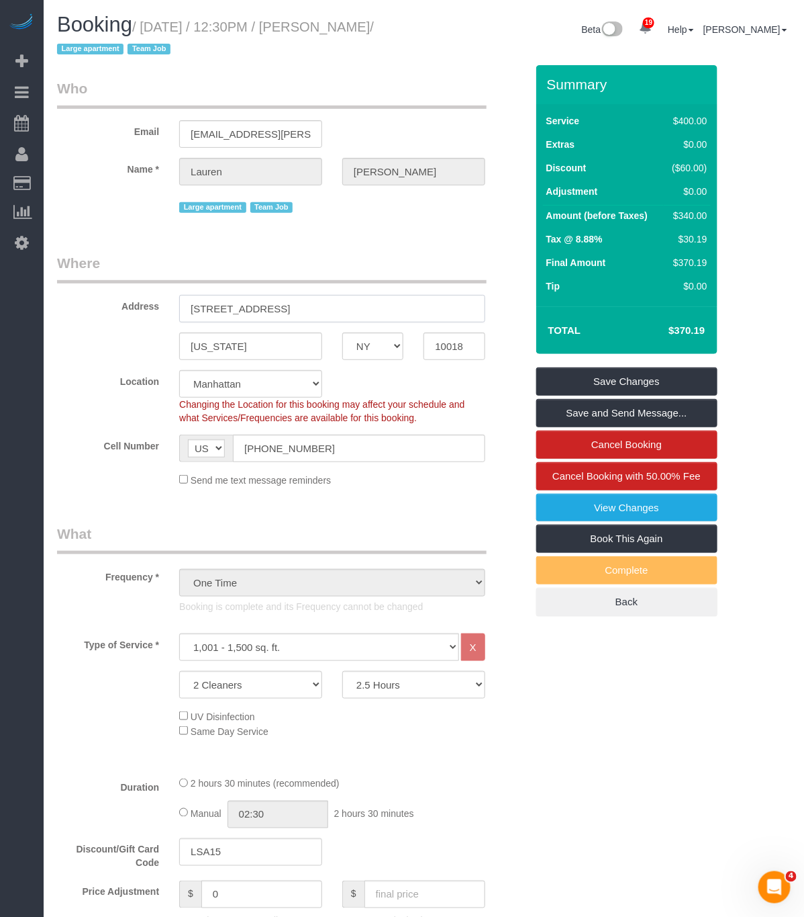
drag, startPoint x: 344, startPoint y: 308, endPoint x: 65, endPoint y: 296, distance: 279.6
click at [65, 296] on div "Address 441 West 37th Street Apt. 7" at bounding box center [291, 287] width 489 height 69
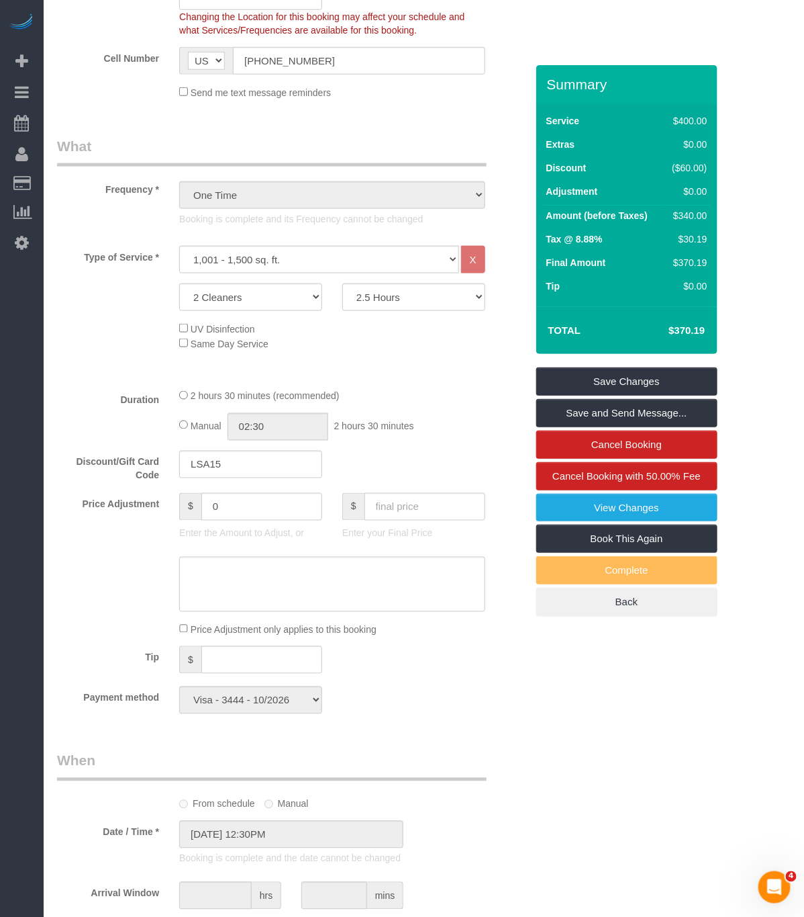
scroll to position [403, 0]
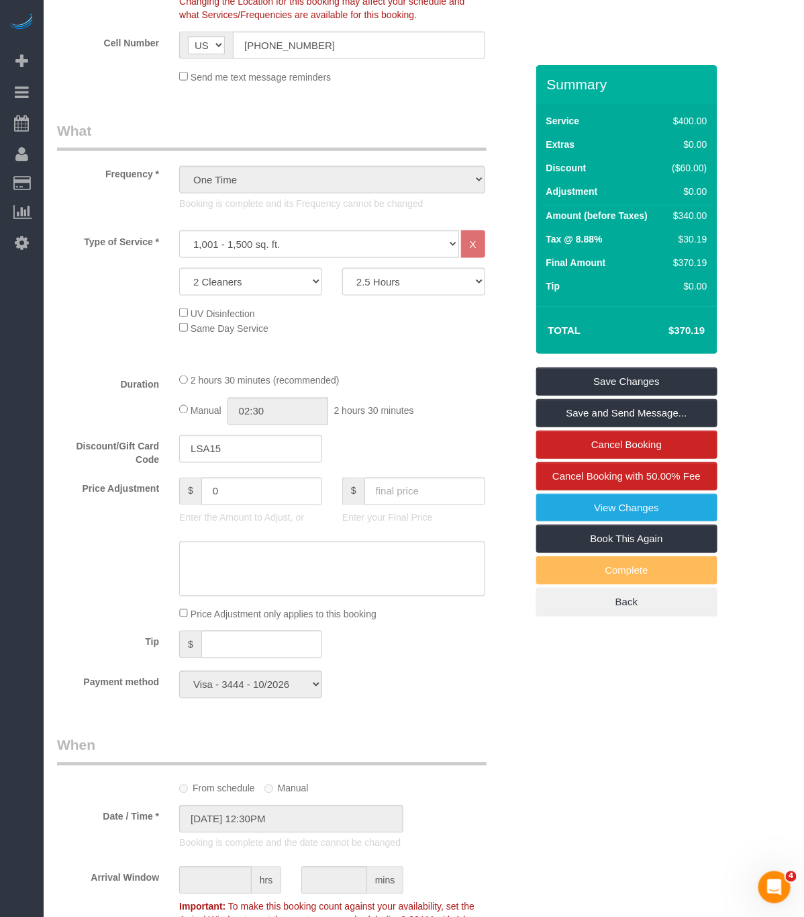
click at [430, 315] on div "UV Disinfection Same Day Service" at bounding box center [352, 321] width 367 height 30
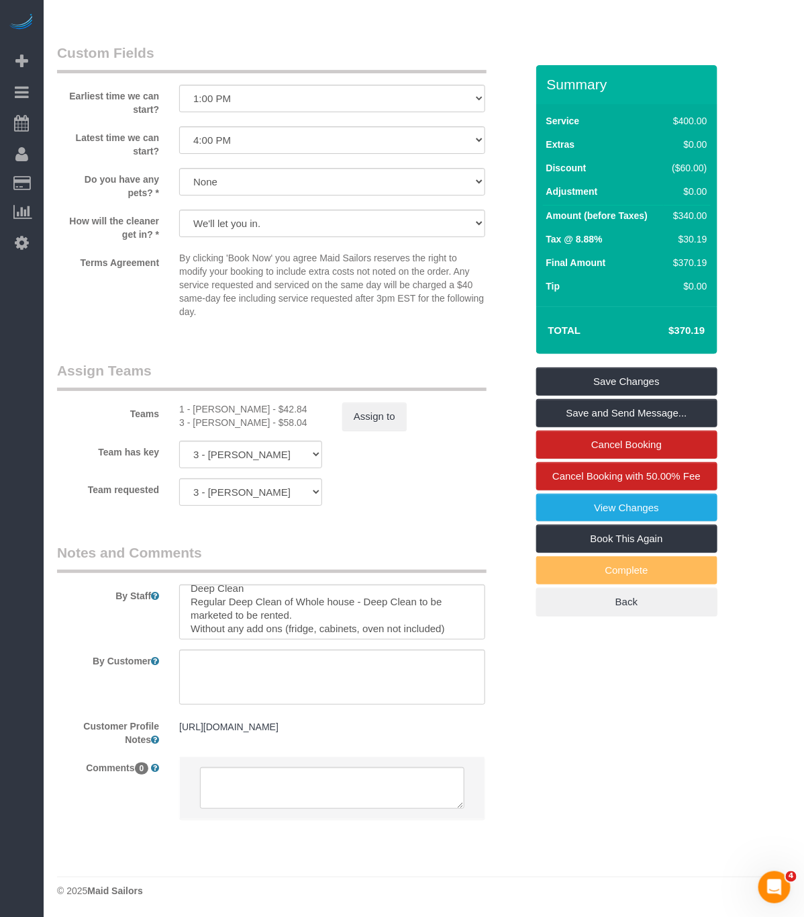
scroll to position [13, 0]
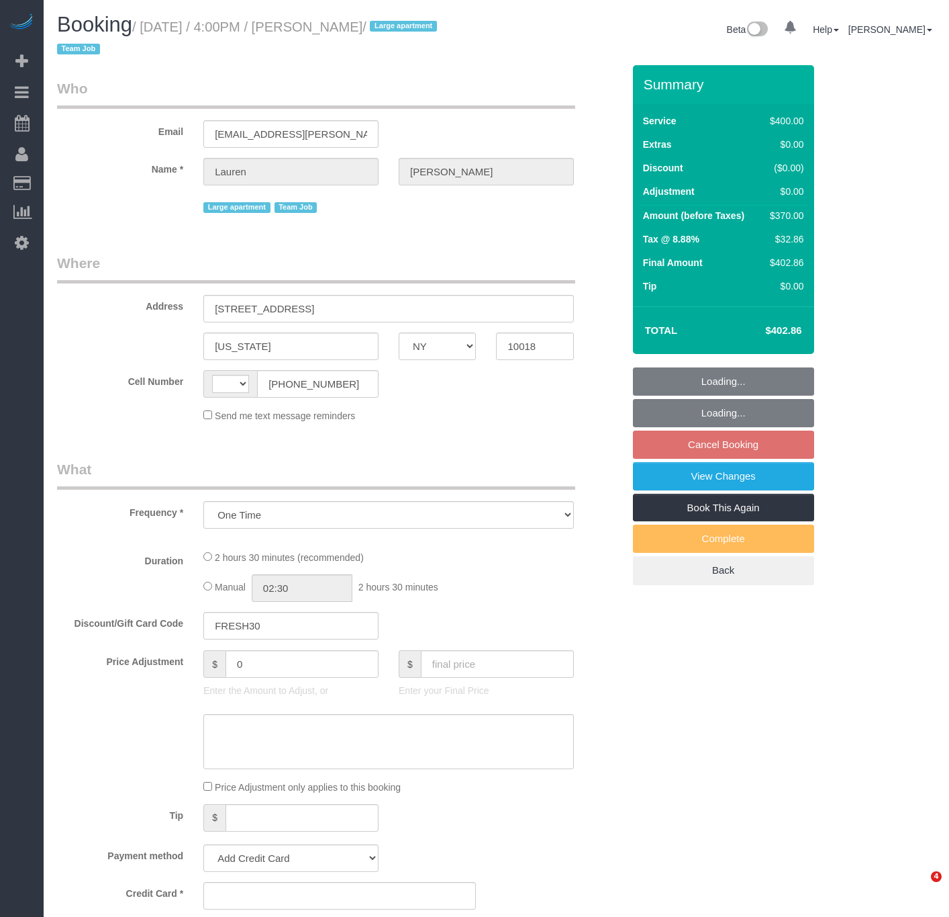
select select "NY"
select select "number:89"
select select "number:90"
select select "number:15"
select select "number:5"
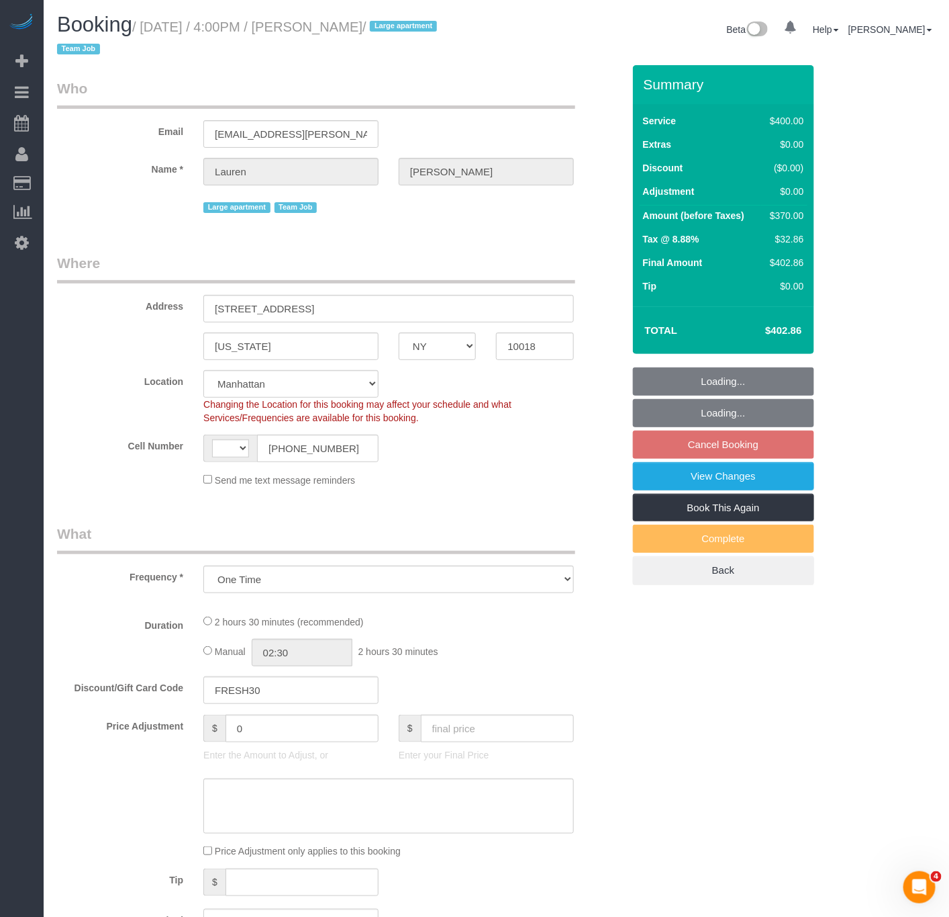
select select "string:stripe-pm_1S7vcl4VGloSiKo7FxsmvrwF"
select select "object:940"
select select "string:US"
select select "2"
select select "150"
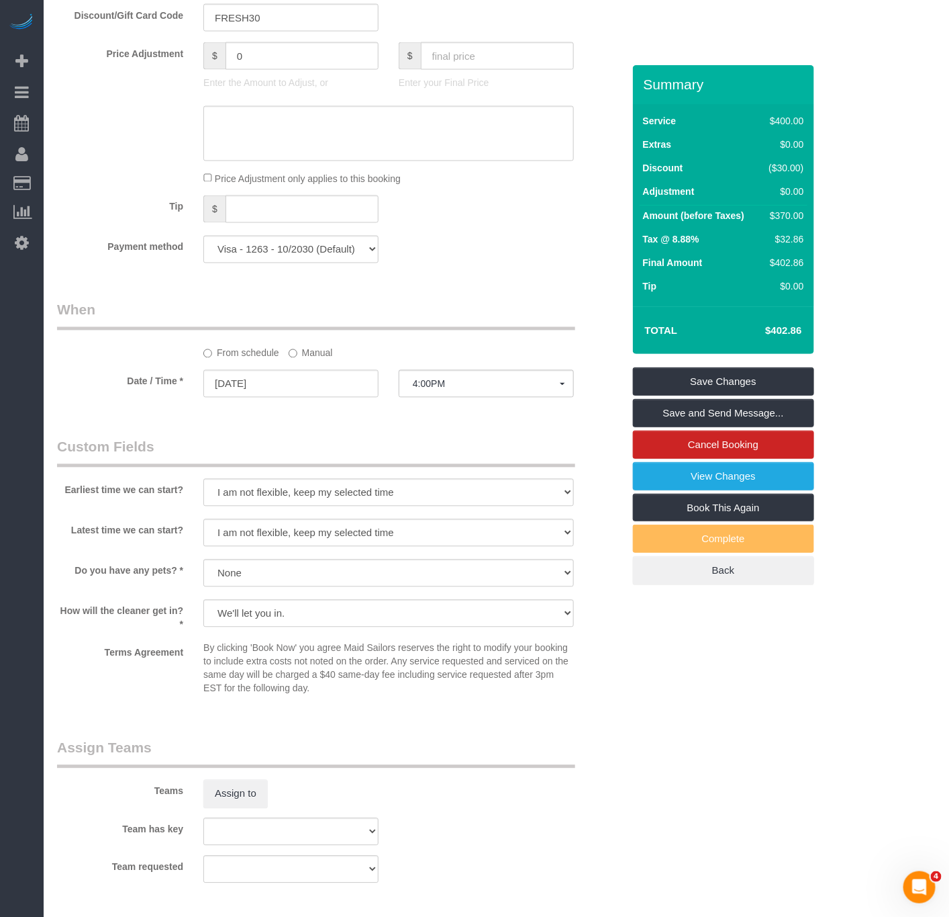
scroll to position [806, 0]
click at [464, 385] on span "4:00PM" at bounding box center [486, 382] width 147 height 11
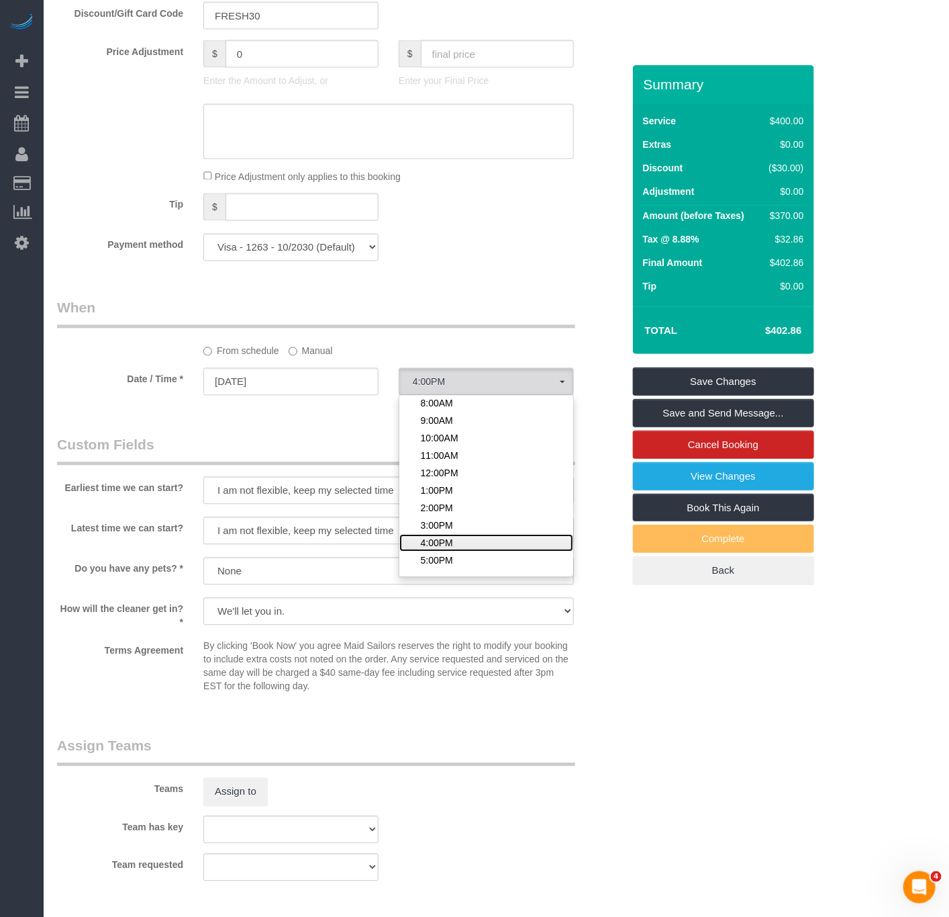
scroll to position [40, 0]
click at [438, 549] on span "5:00PM" at bounding box center [437, 542] width 32 height 13
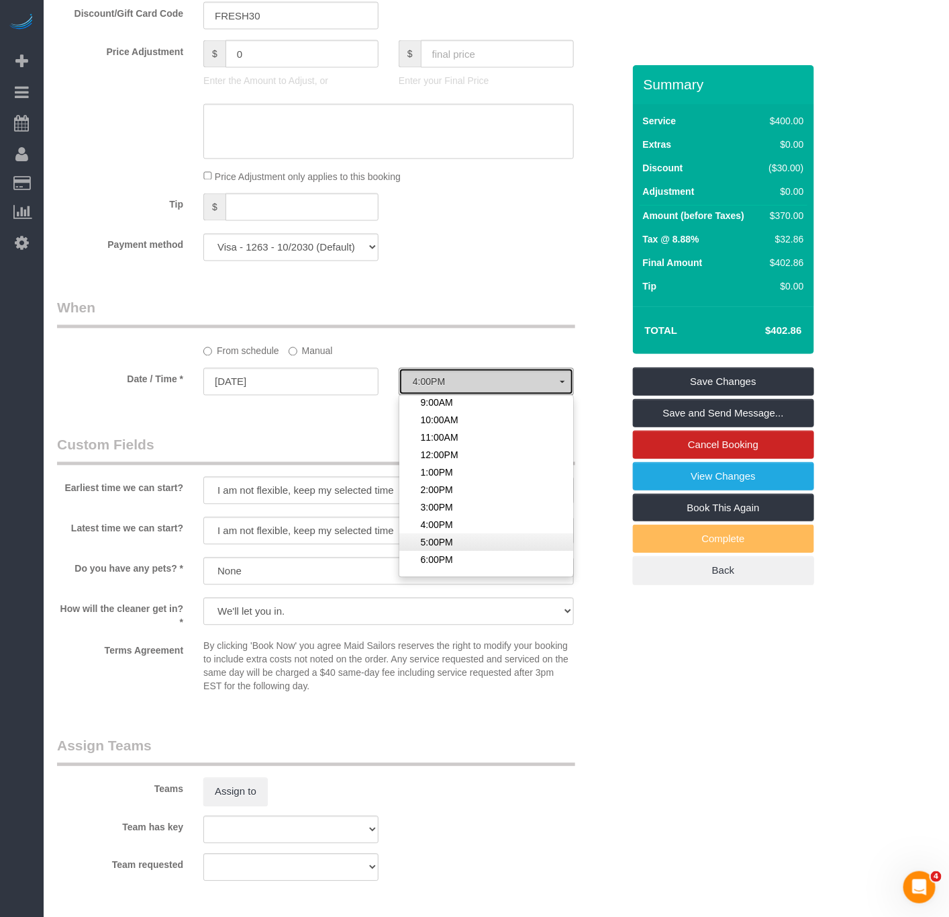
select select "spot10"
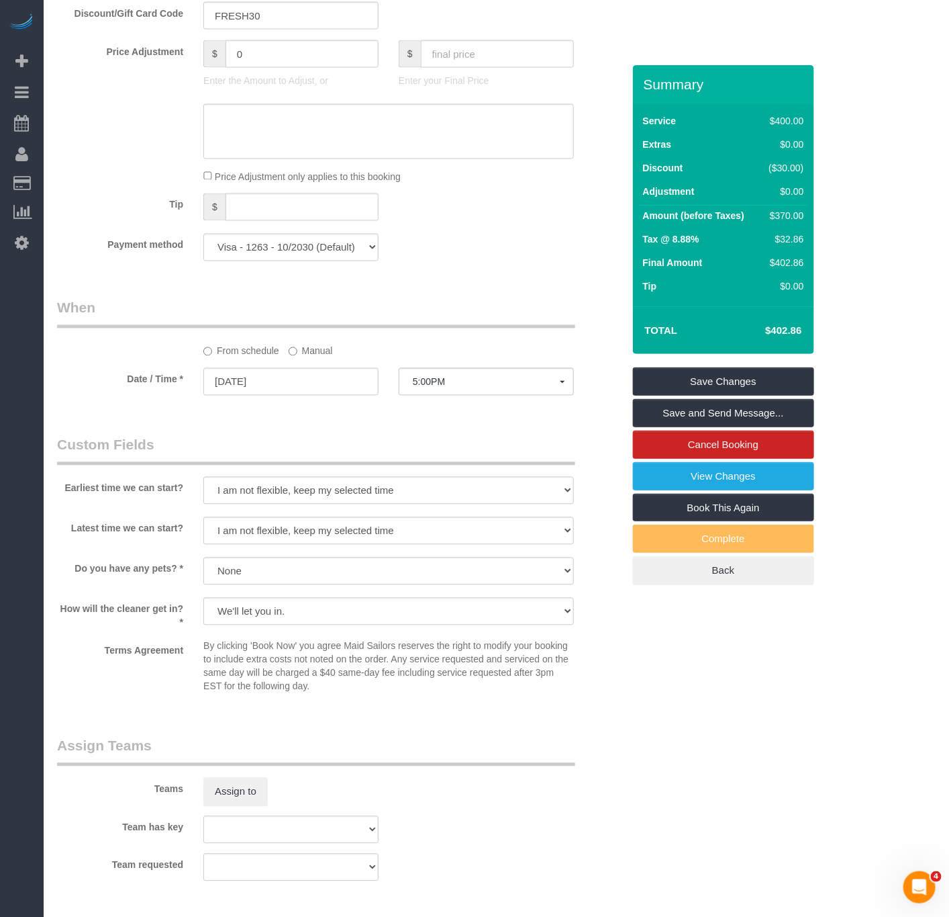
click at [313, 429] on div "Who Email [EMAIL_ADDRESS][PERSON_NAME][DOMAIN_NAME] Name * [PERSON_NAME][GEOGRA…" at bounding box center [340, 282] width 586 height 2047
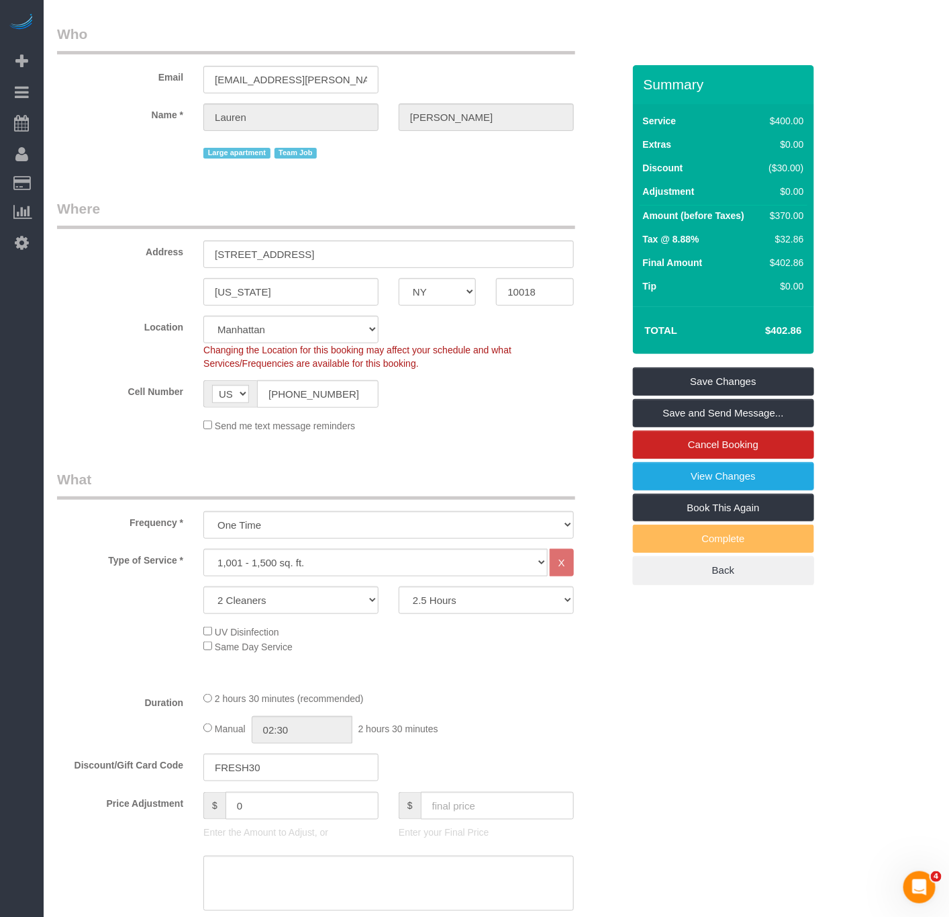
scroll to position [201, 0]
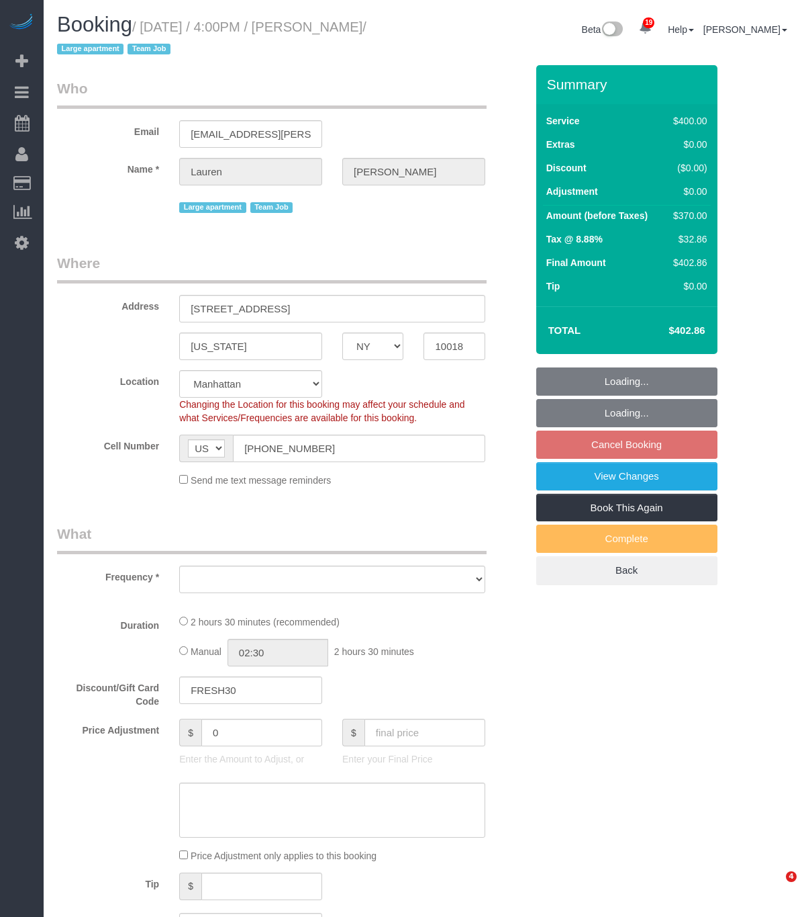
select select "NY"
select select "object:872"
select select "string:stripe-pm_1S7vcl4VGloSiKo7FxsmvrwF"
select select "2"
select select "150"
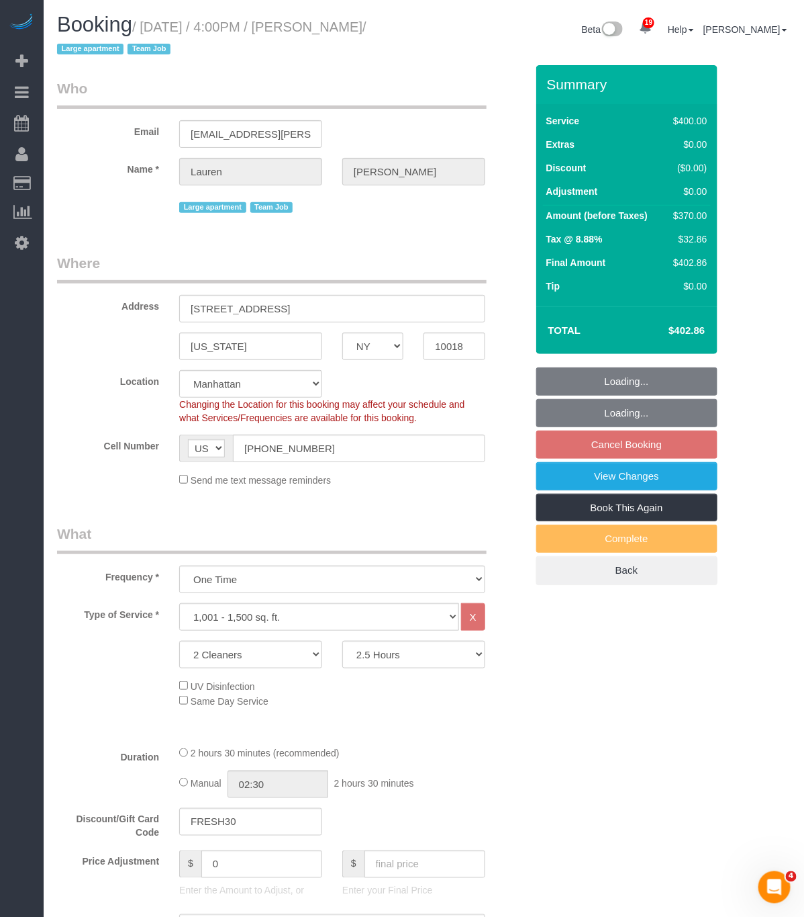
select select "spot9"
select select "number:89"
select select "number:90"
select select "number:15"
select select "number:5"
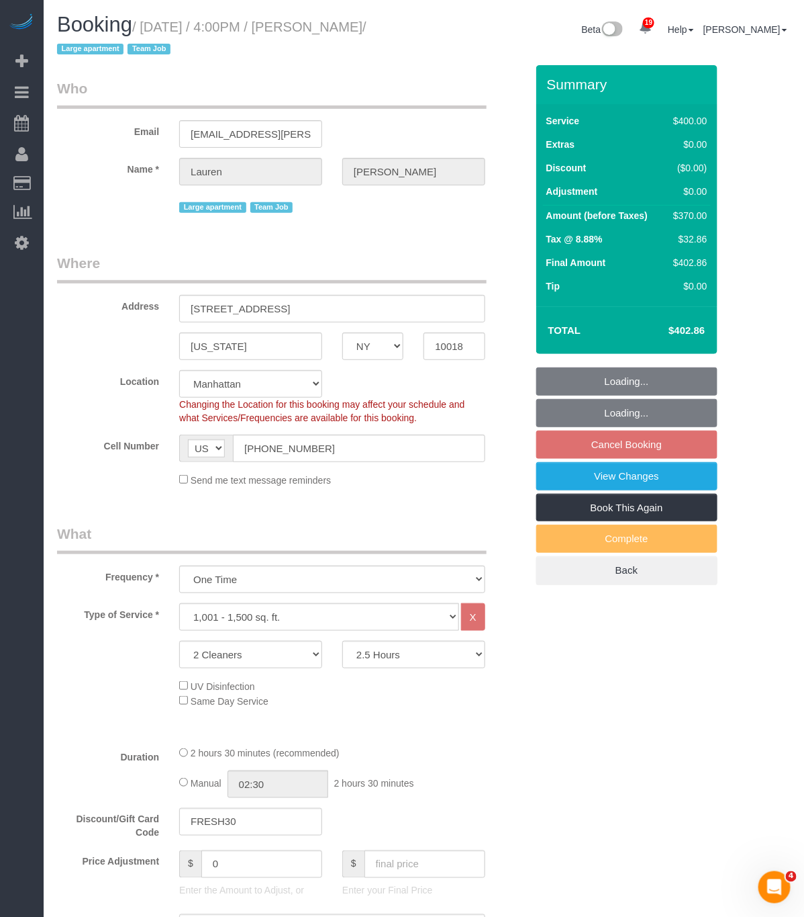
select select "object:1447"
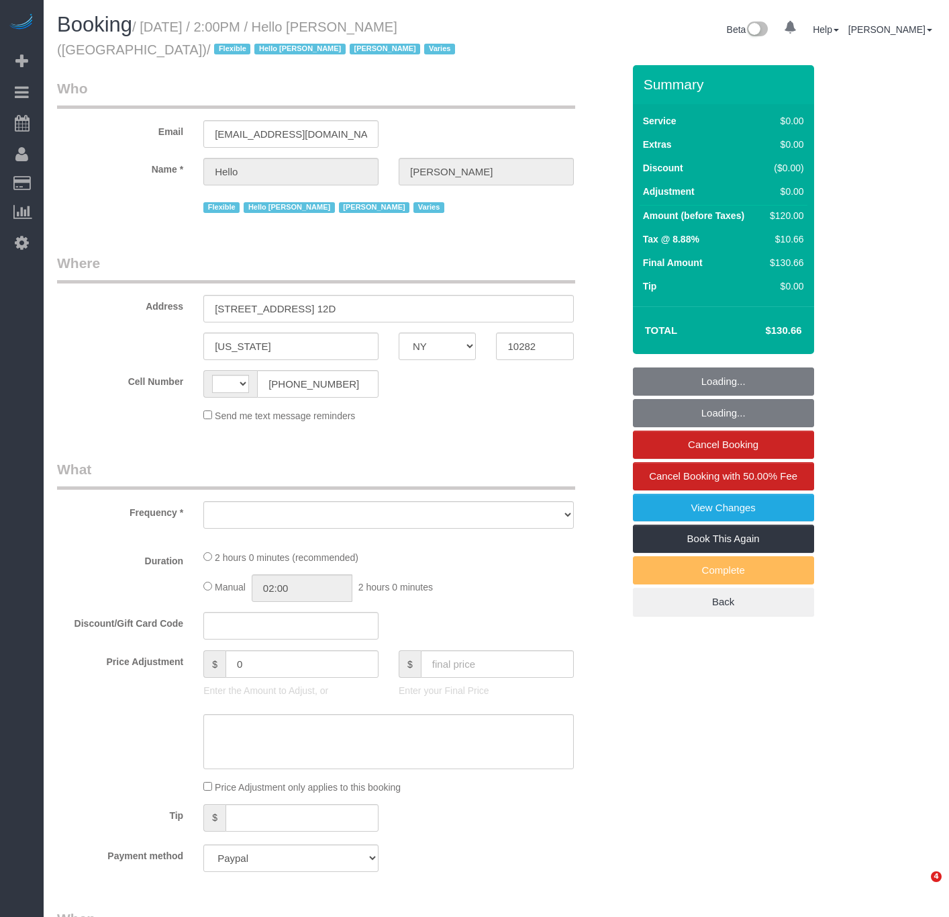
select select "NY"
select select "string:[GEOGRAPHIC_DATA]"
select select "object:791"
select select "1"
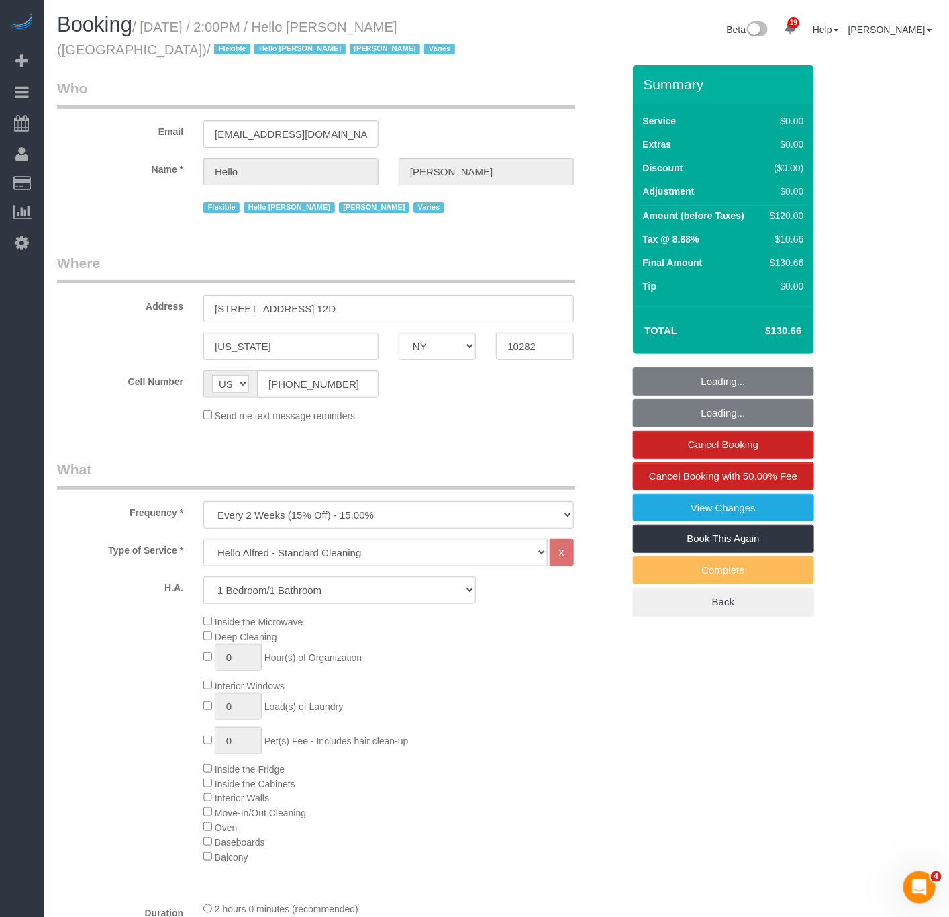
select select "spot1"
select select "number:89"
select select "number:90"
select select "number:15"
select select "number:6"
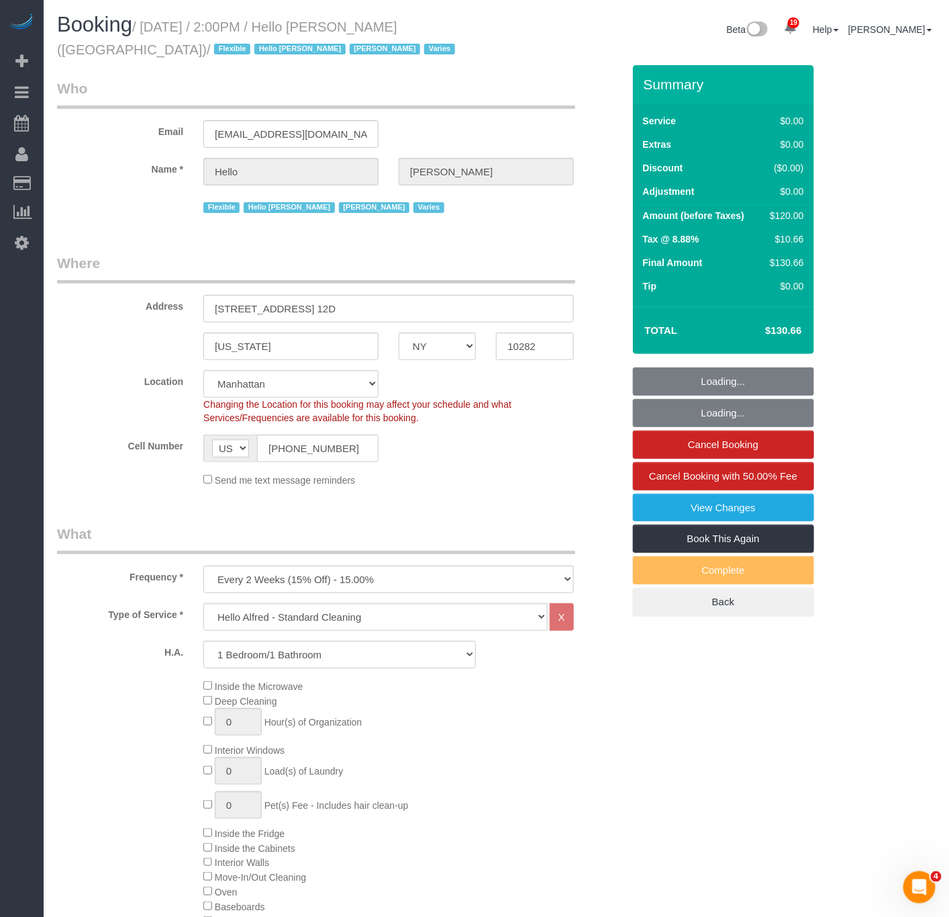
select select "object:1463"
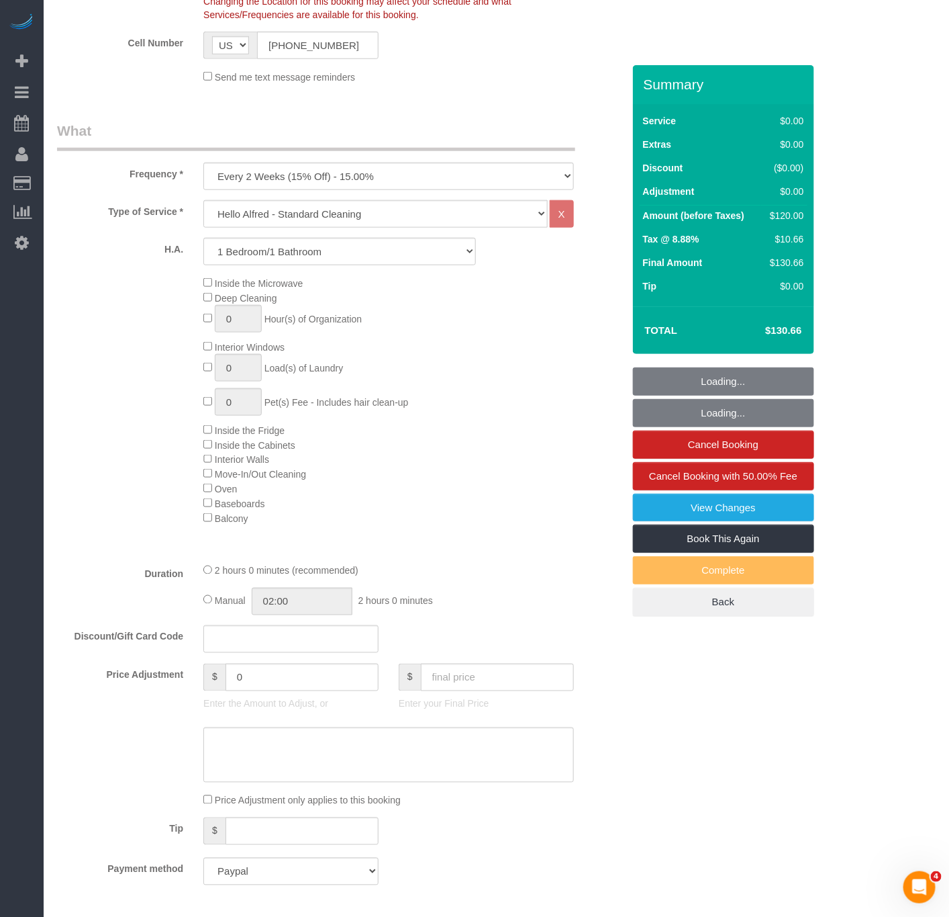
select select "1"
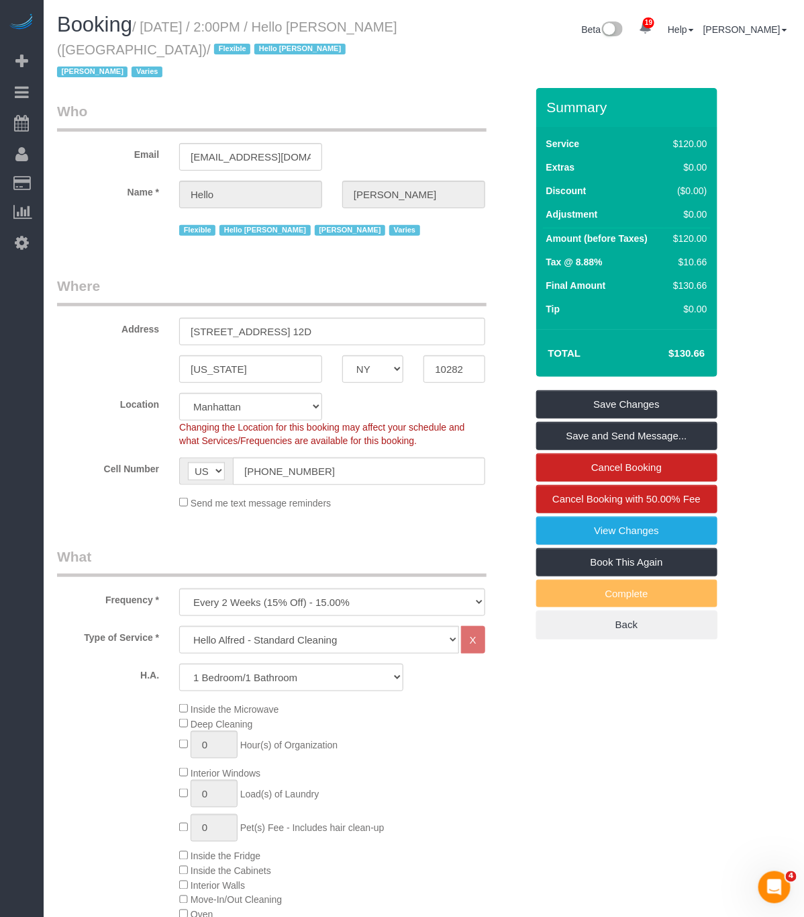
click at [401, 101] on legend "Who" at bounding box center [272, 116] width 430 height 30
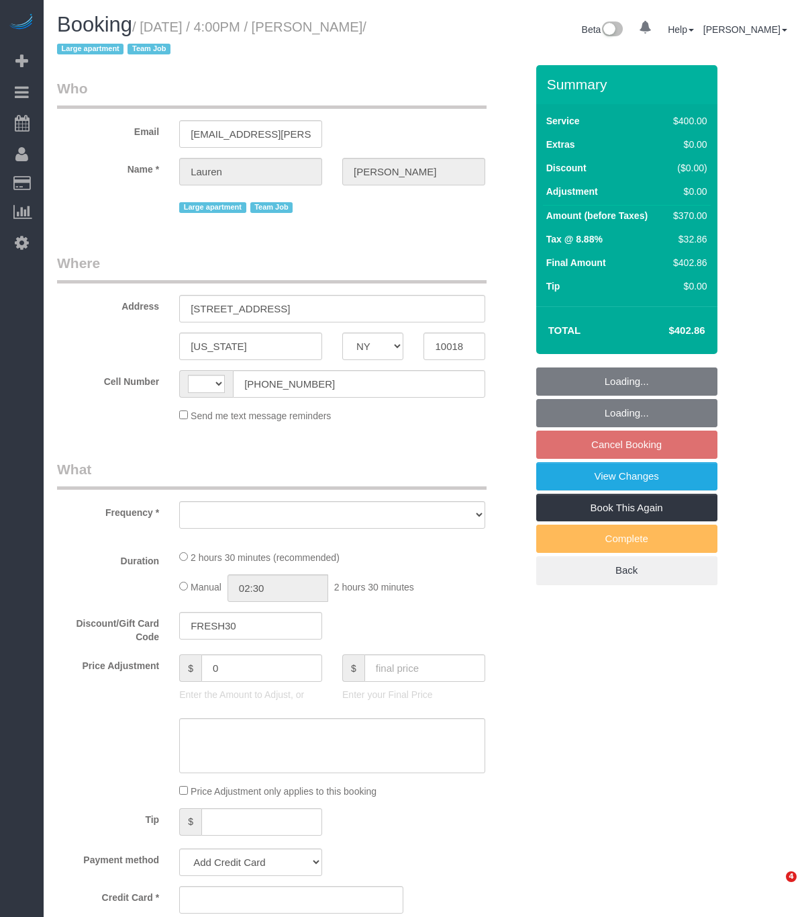
select select "NY"
select select "spot9"
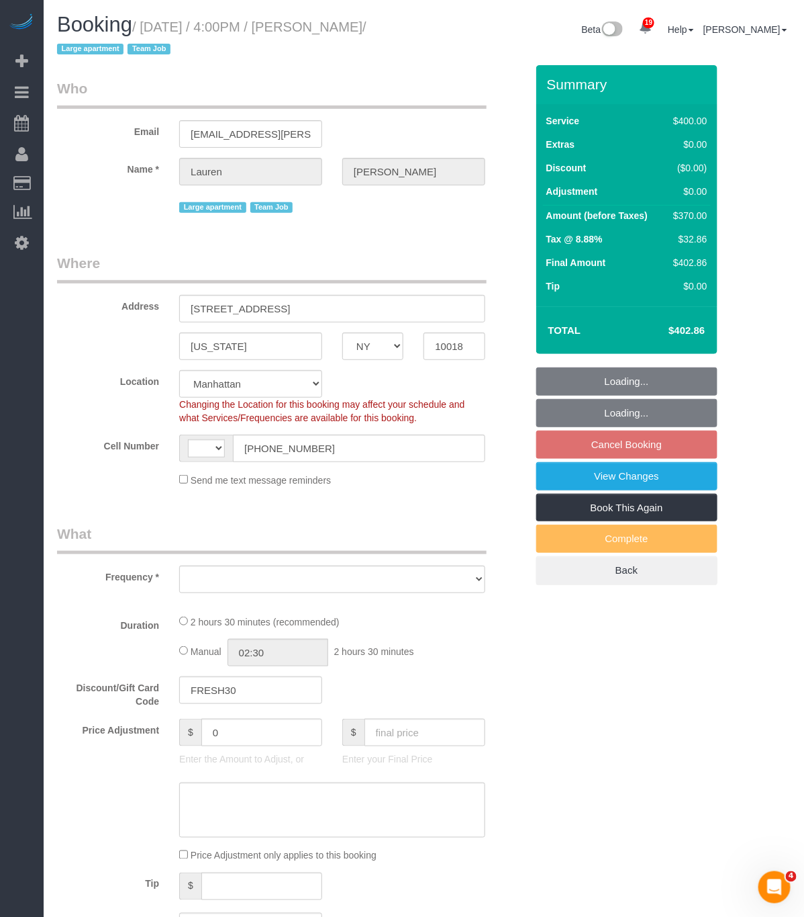
select select "string:[GEOGRAPHIC_DATA]"
select select "string:stripe-pm_1S7vcl4VGloSiKo7FxsmvrwF"
select select "number:89"
select select "number:90"
select select "number:15"
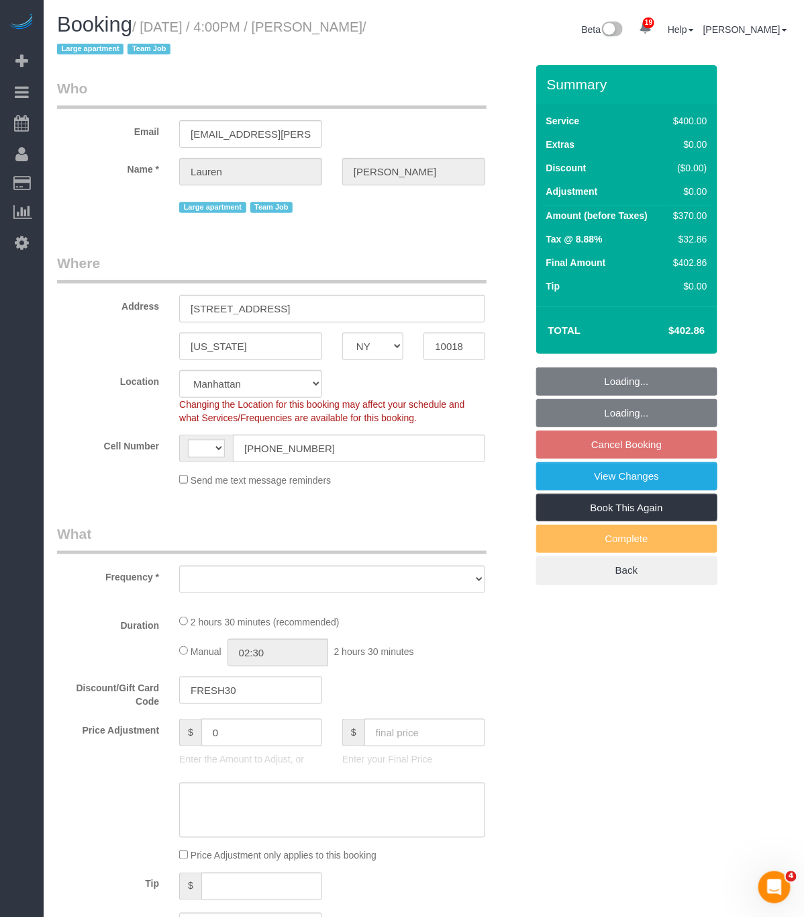
select select "number:5"
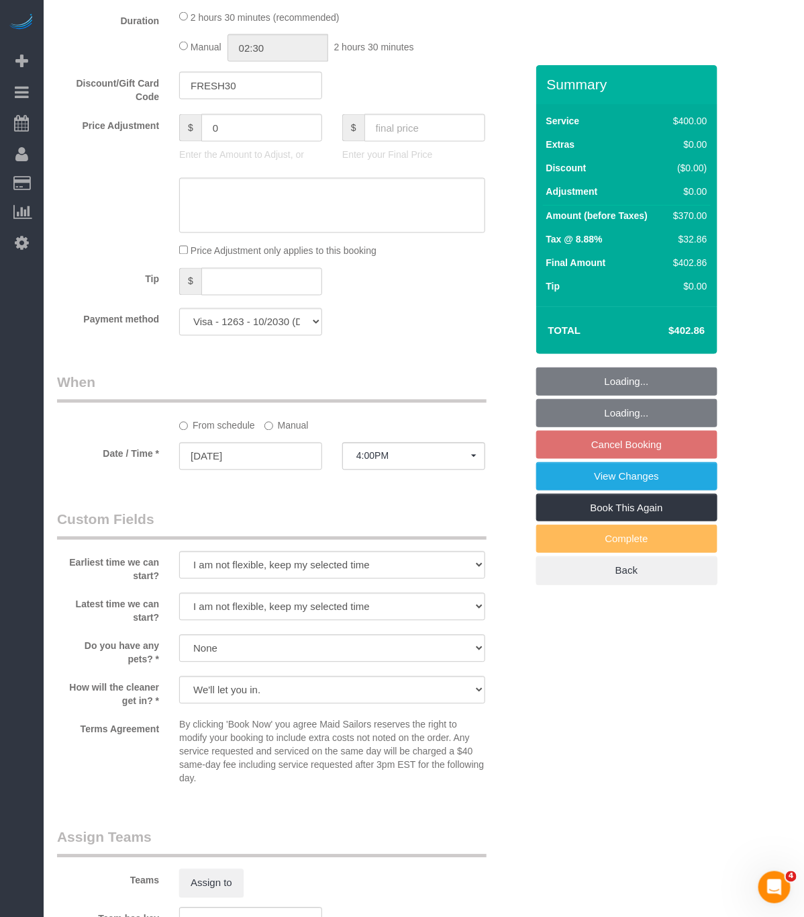
select select "object:1447"
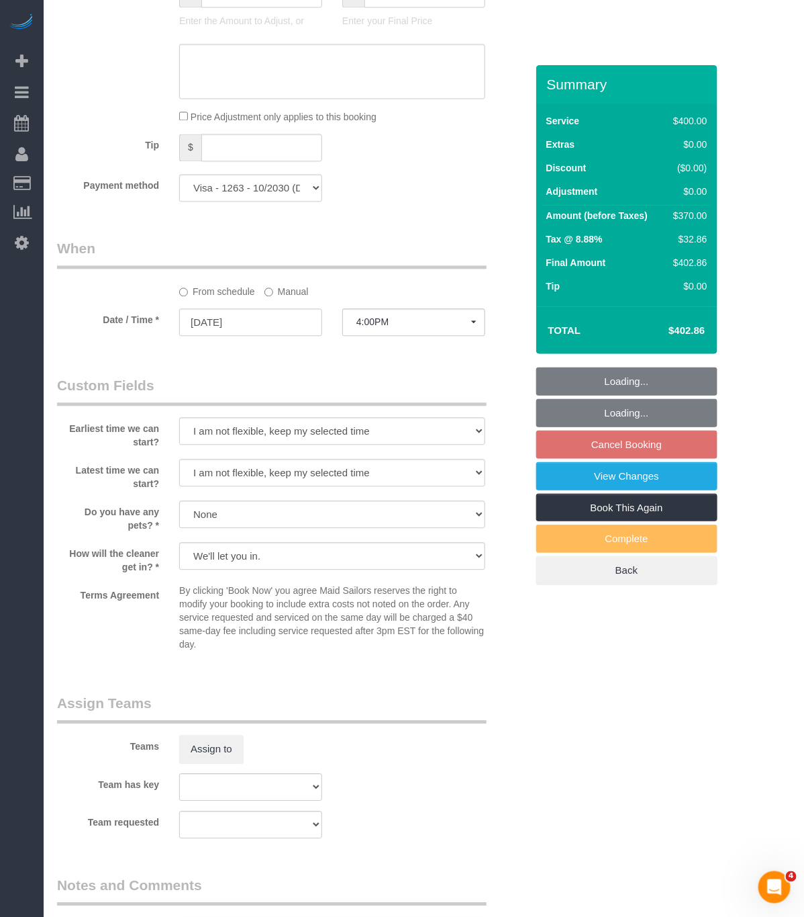
select select "2"
select select "150"
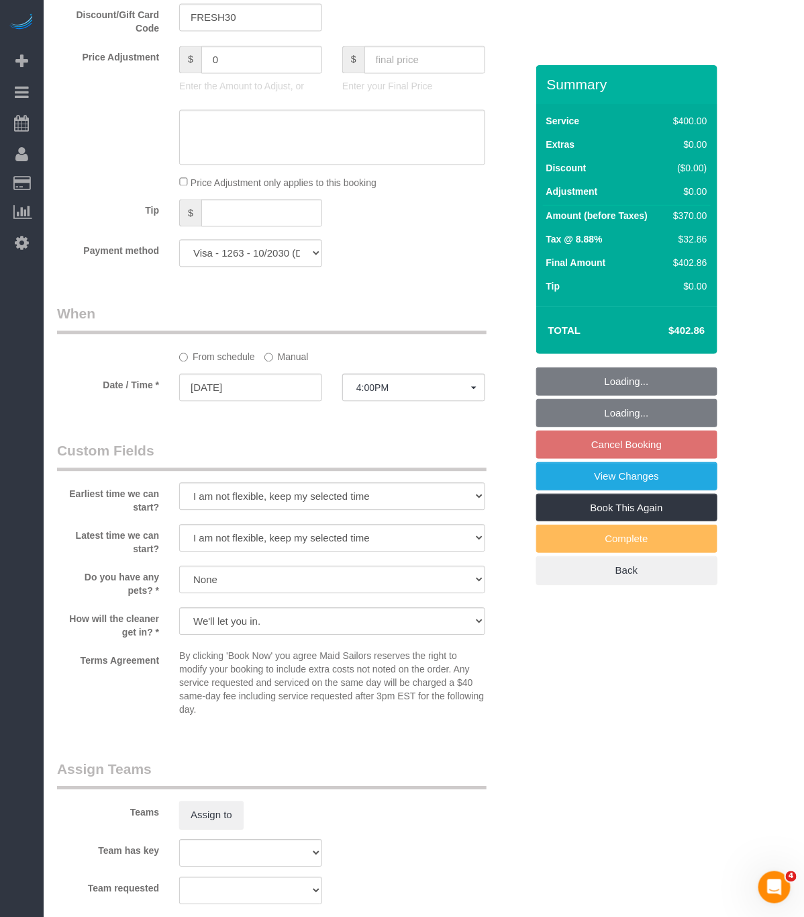
scroll to position [839, 0]
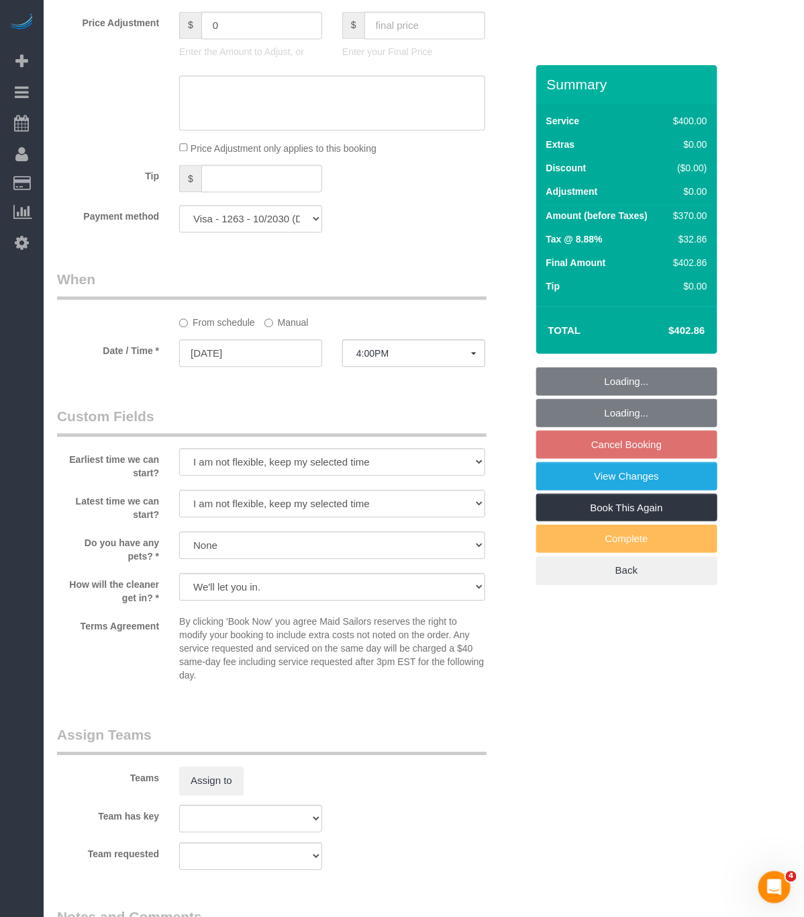
click at [395, 375] on fieldset "When From schedule Manual Date / Time * 09/25/2025 4:00PM Thu September 25th 8:…" at bounding box center [291, 324] width 469 height 110
click at [400, 367] on button "4:00PM" at bounding box center [413, 353] width 143 height 28
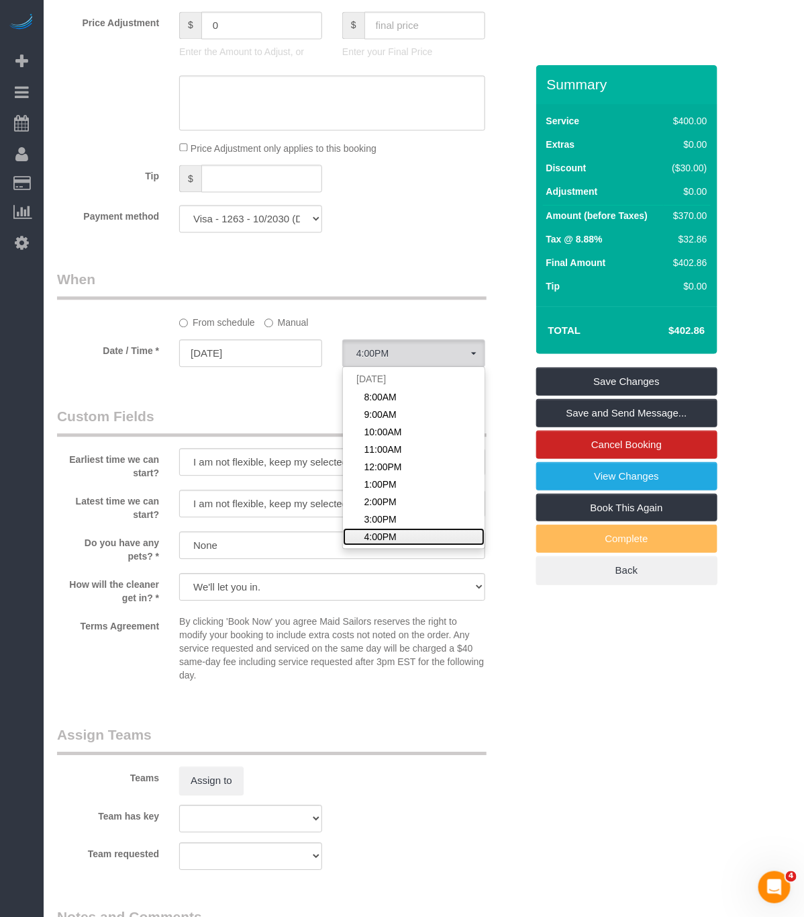
scroll to position [40, 0]
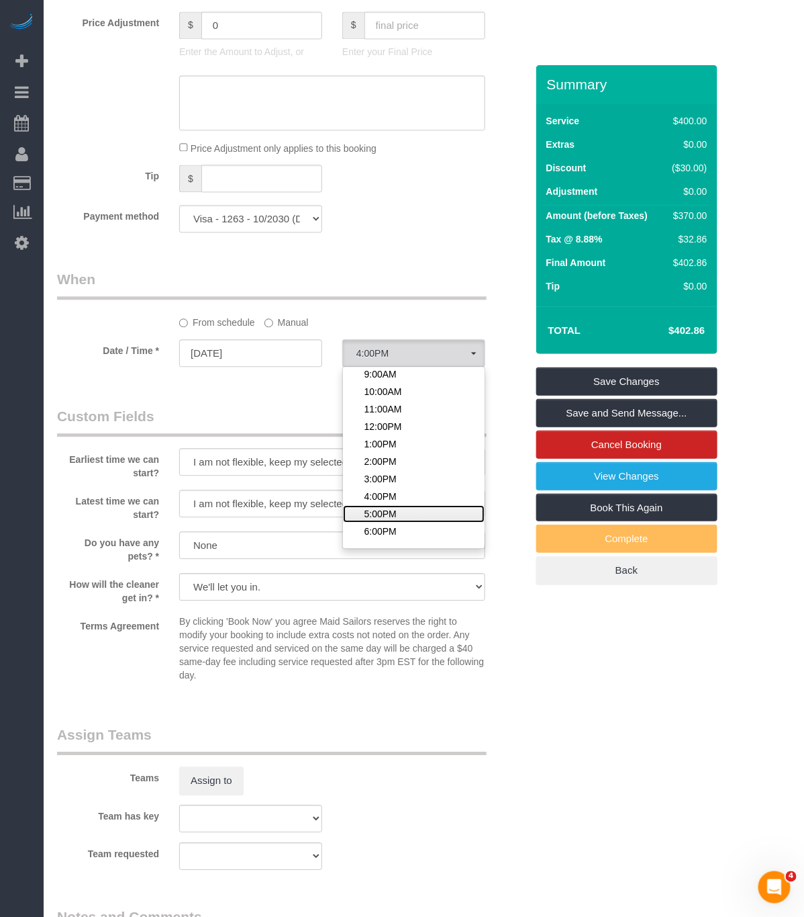
click at [412, 520] on link "5:00PM" at bounding box center [414, 513] width 142 height 17
select select "spot10"
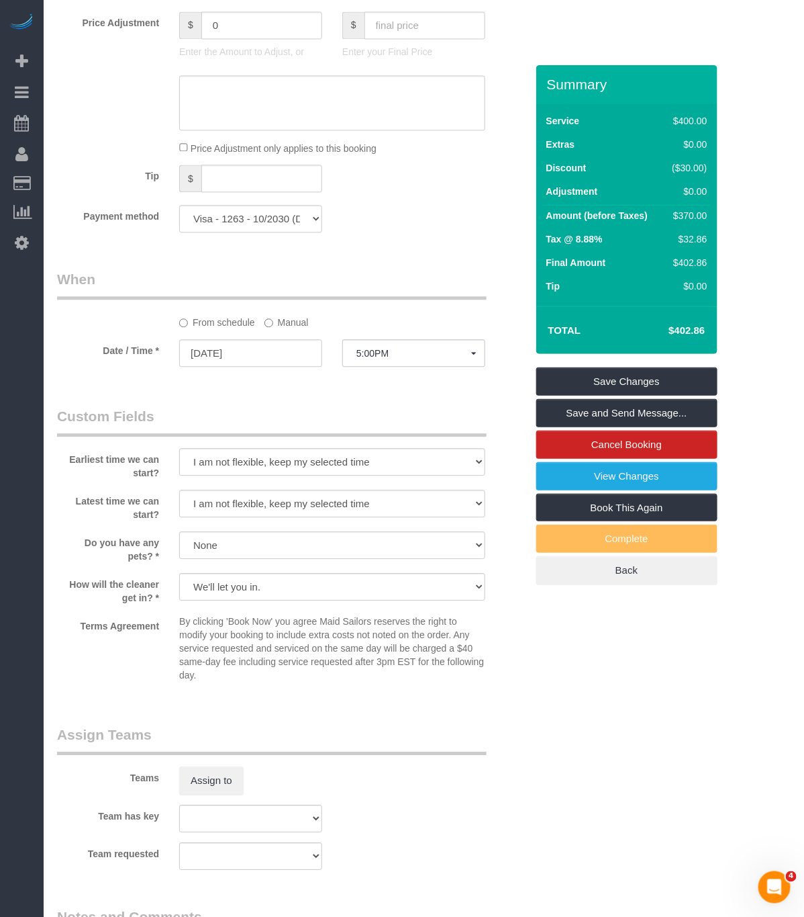
click at [216, 389] on div "Who Email lauren.gray.fenton@gmail.com Name * Lauren Fenton Large apartment Tea…" at bounding box center [291, 260] width 489 height 2068
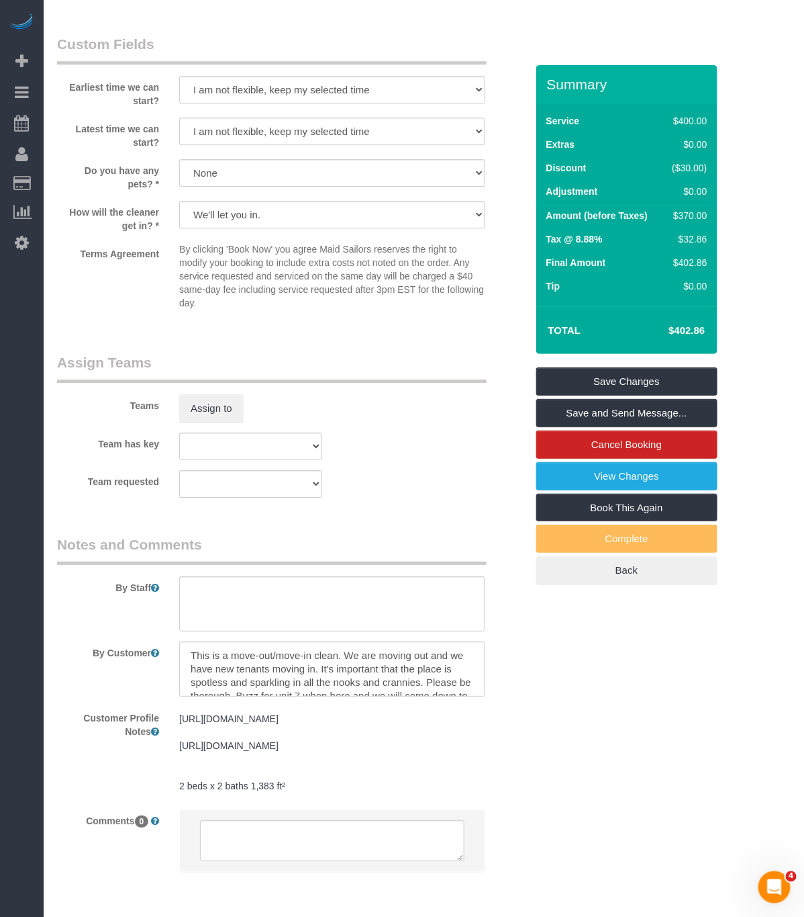
scroll to position [1325, 0]
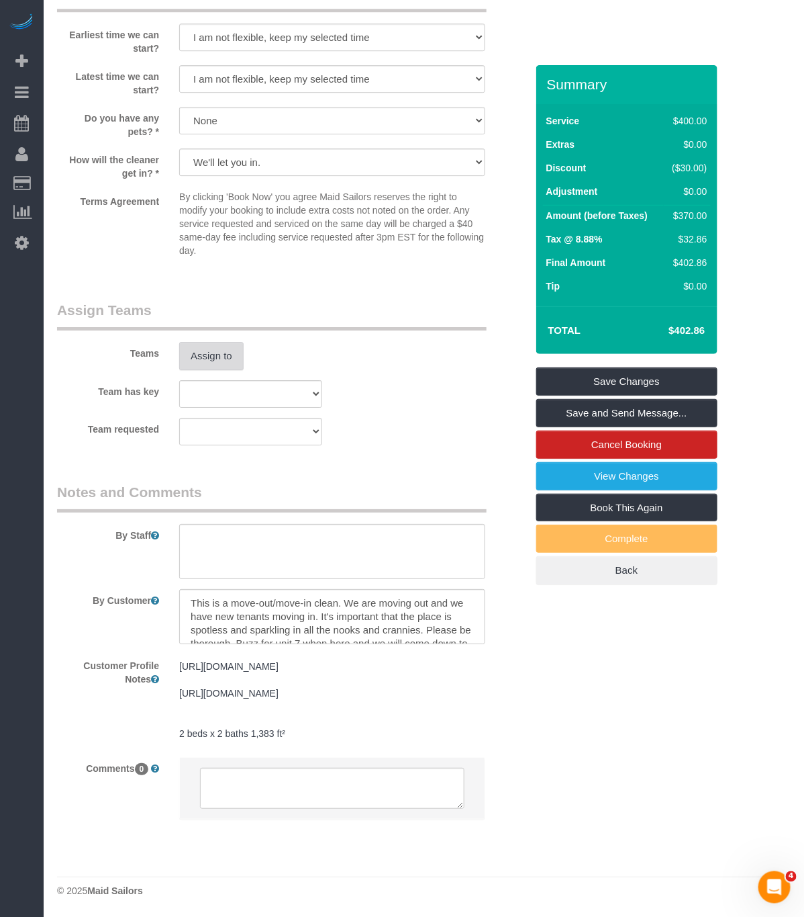
click at [242, 342] on div "Assign to" at bounding box center [250, 356] width 163 height 28
click at [234, 342] on button "Assign to" at bounding box center [211, 356] width 64 height 28
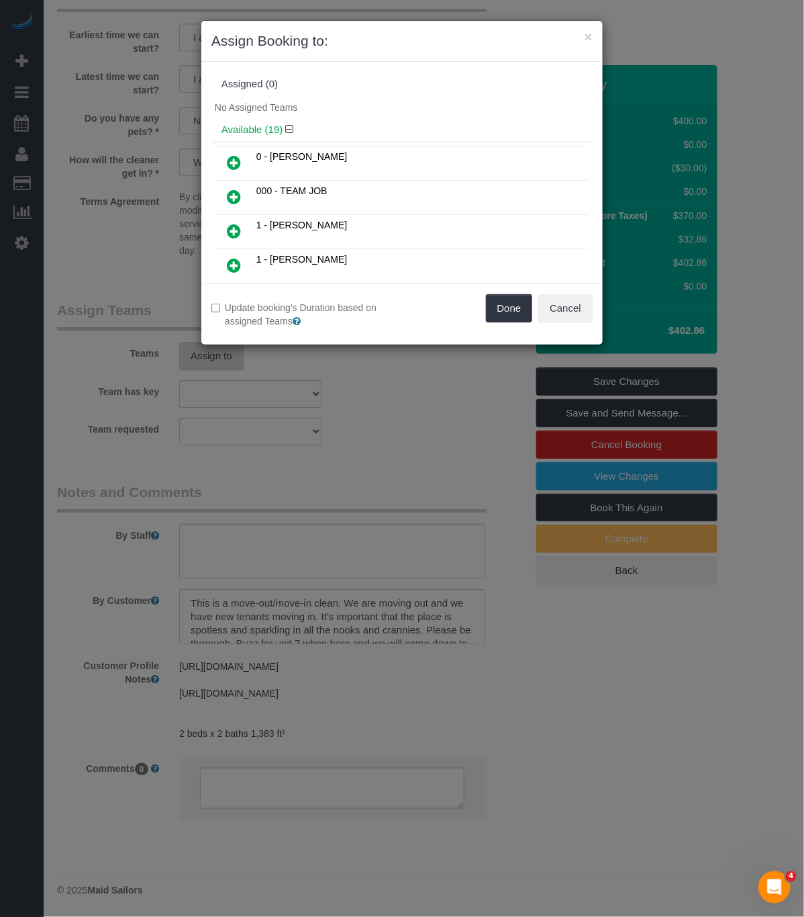
scroll to position [1298, 0]
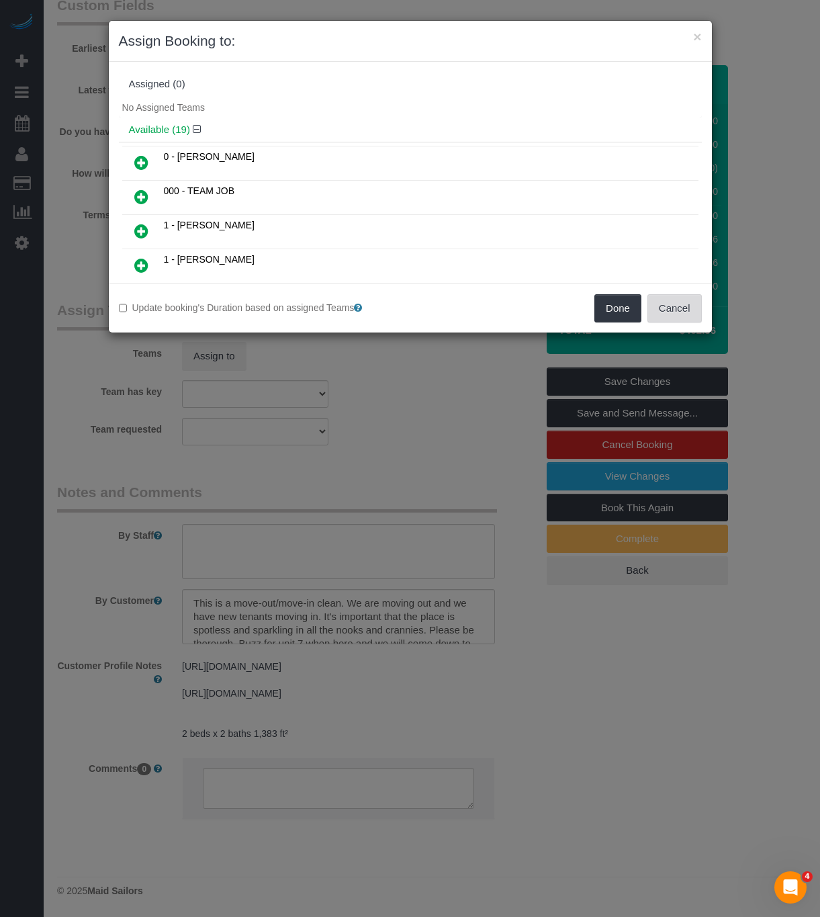
click at [675, 313] on button "Cancel" at bounding box center [674, 308] width 54 height 28
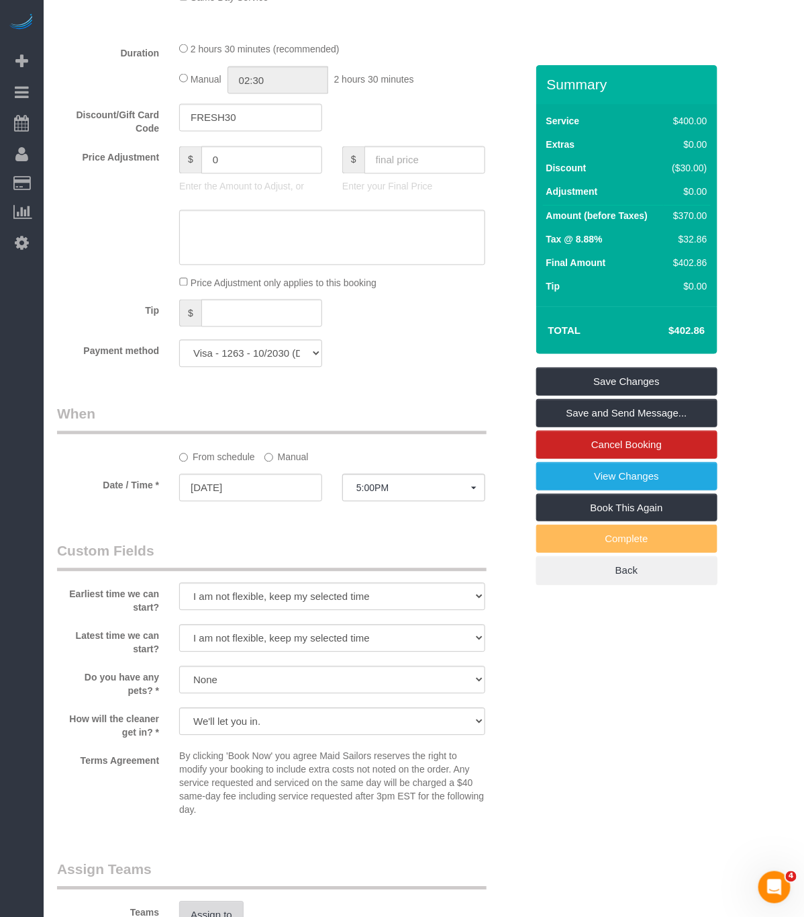
scroll to position [705, 0]
click at [601, 415] on link "Save and Send Message..." at bounding box center [626, 413] width 181 height 28
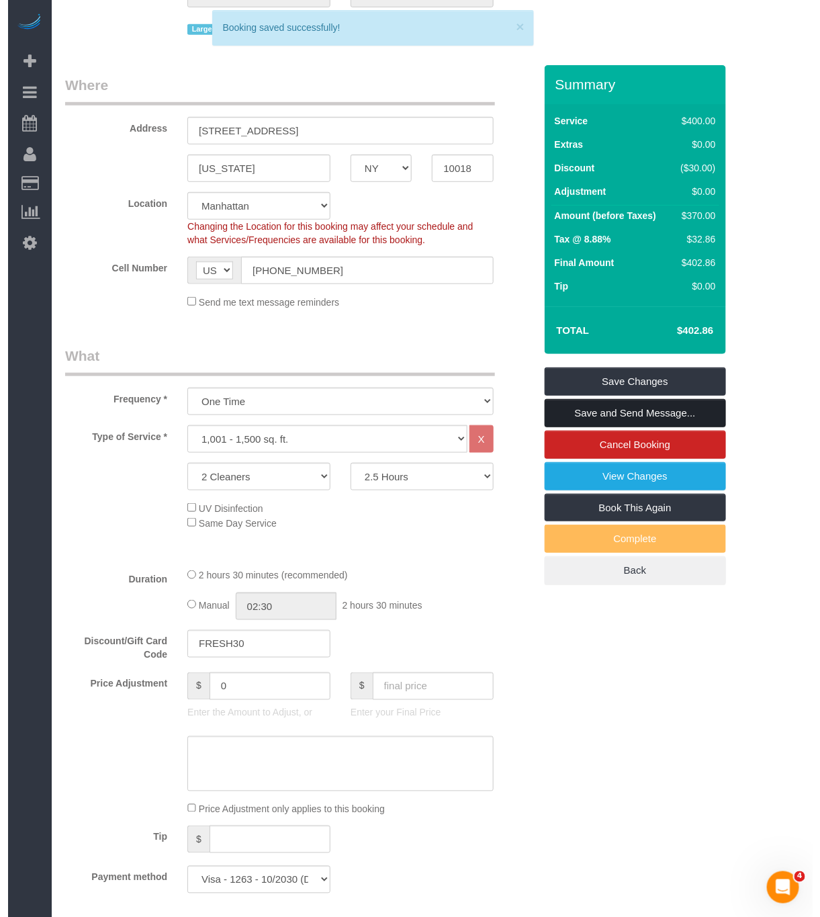
scroll to position [0, 0]
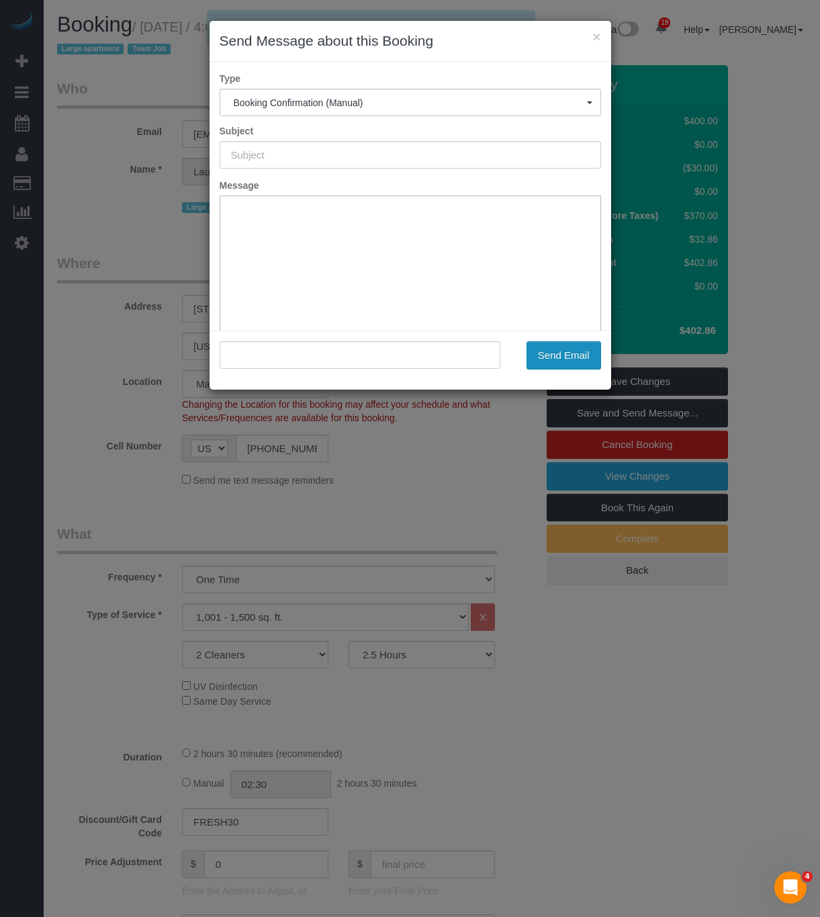
type input "Cleaning Confirmed for 09/25/2025 at 5:00pm"
type input ""Lauren Fenton" <lauren.gray.fenton@gmail.com>"
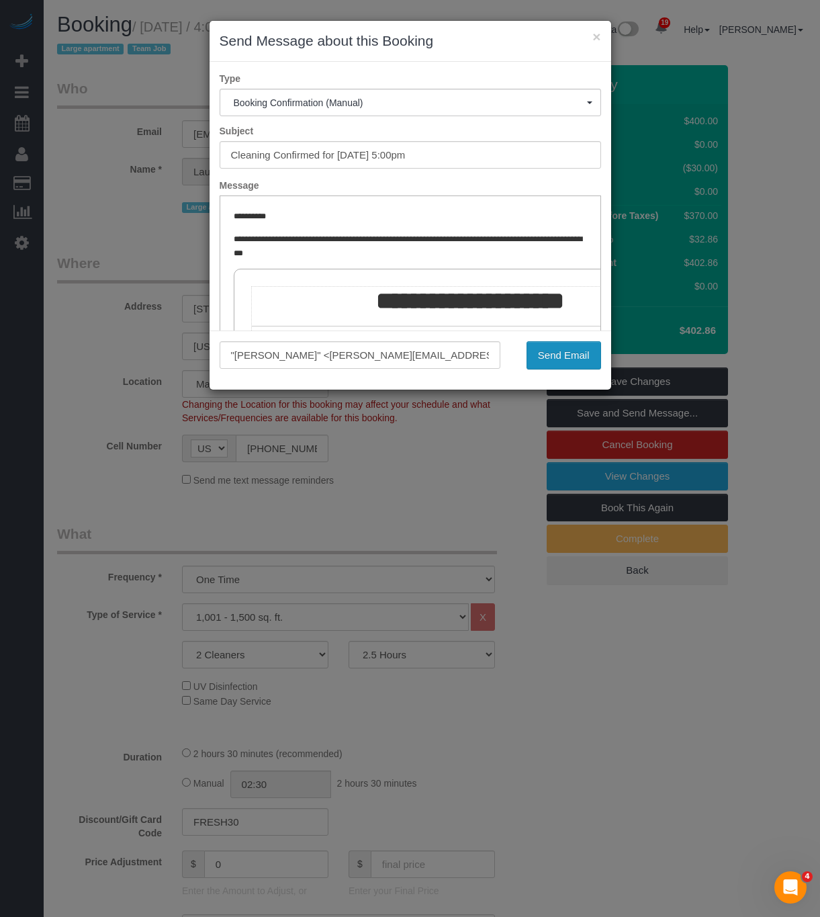
click at [583, 351] on button "Send Email" at bounding box center [563, 355] width 75 height 28
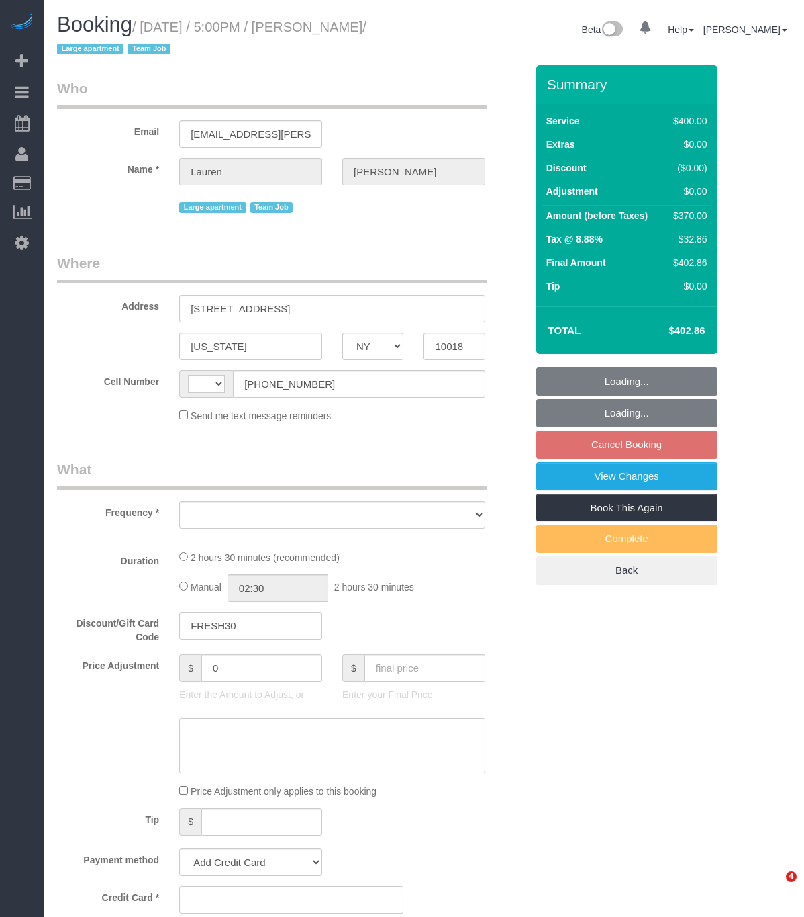
select select "NY"
select select "string:[GEOGRAPHIC_DATA]"
select select "object:791"
select select "string:stripe-pm_1S7vcl4VGloSiKo7FxsmvrwF"
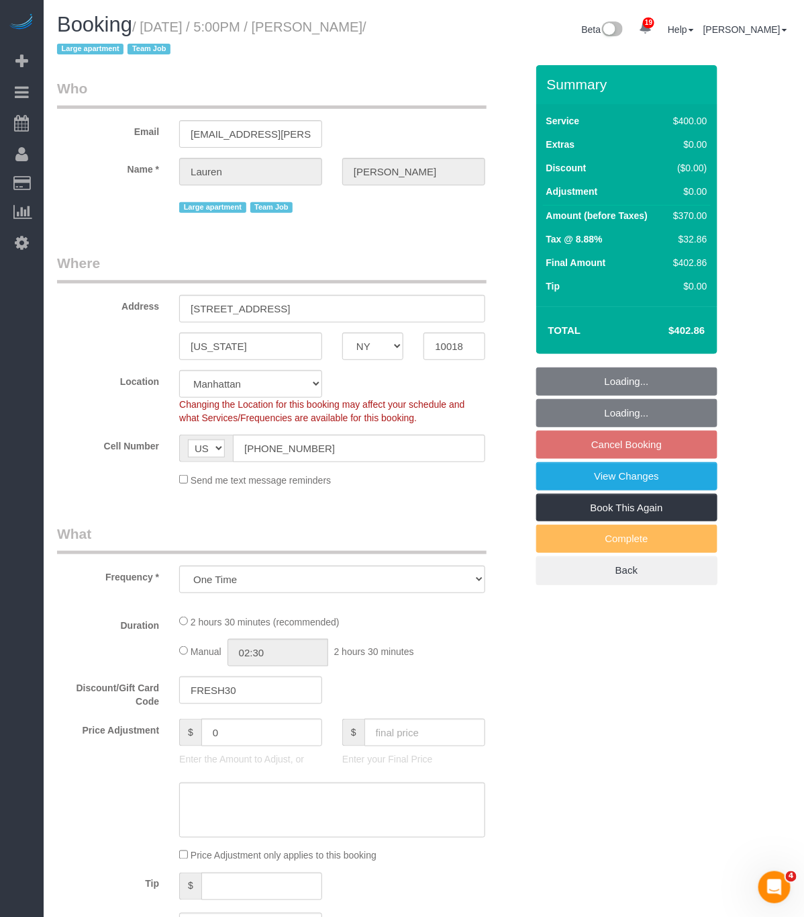
select select "spot10"
select select "object:881"
select select "2"
select select "150"
select select "number:89"
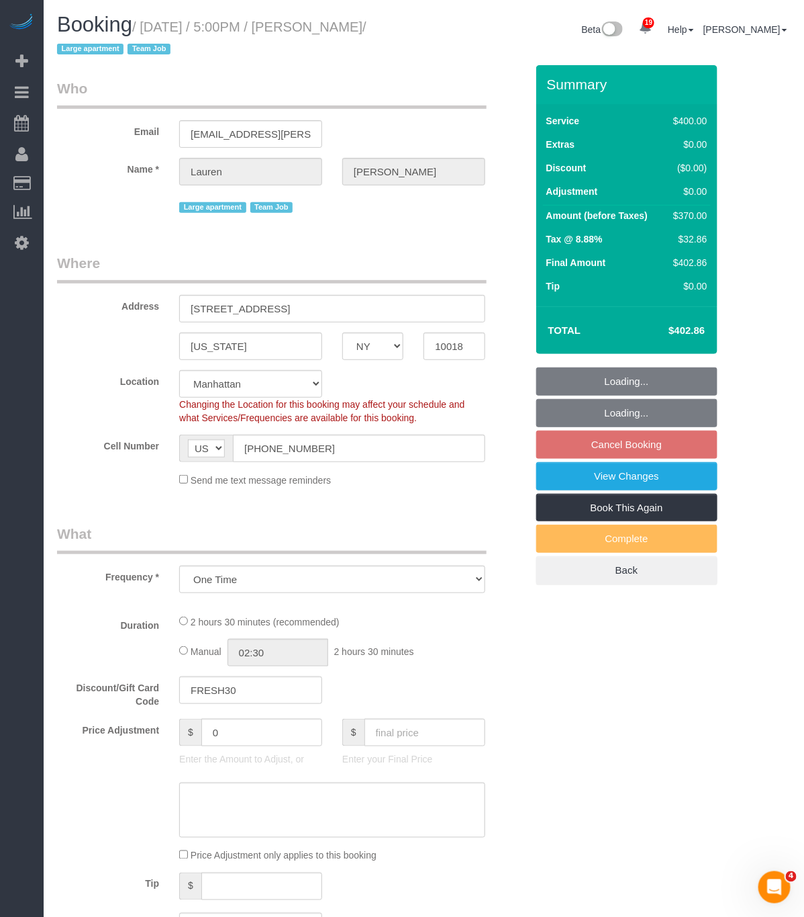
select select "number:90"
select select "number:15"
select select "number:5"
